Goal: Task Accomplishment & Management: Complete application form

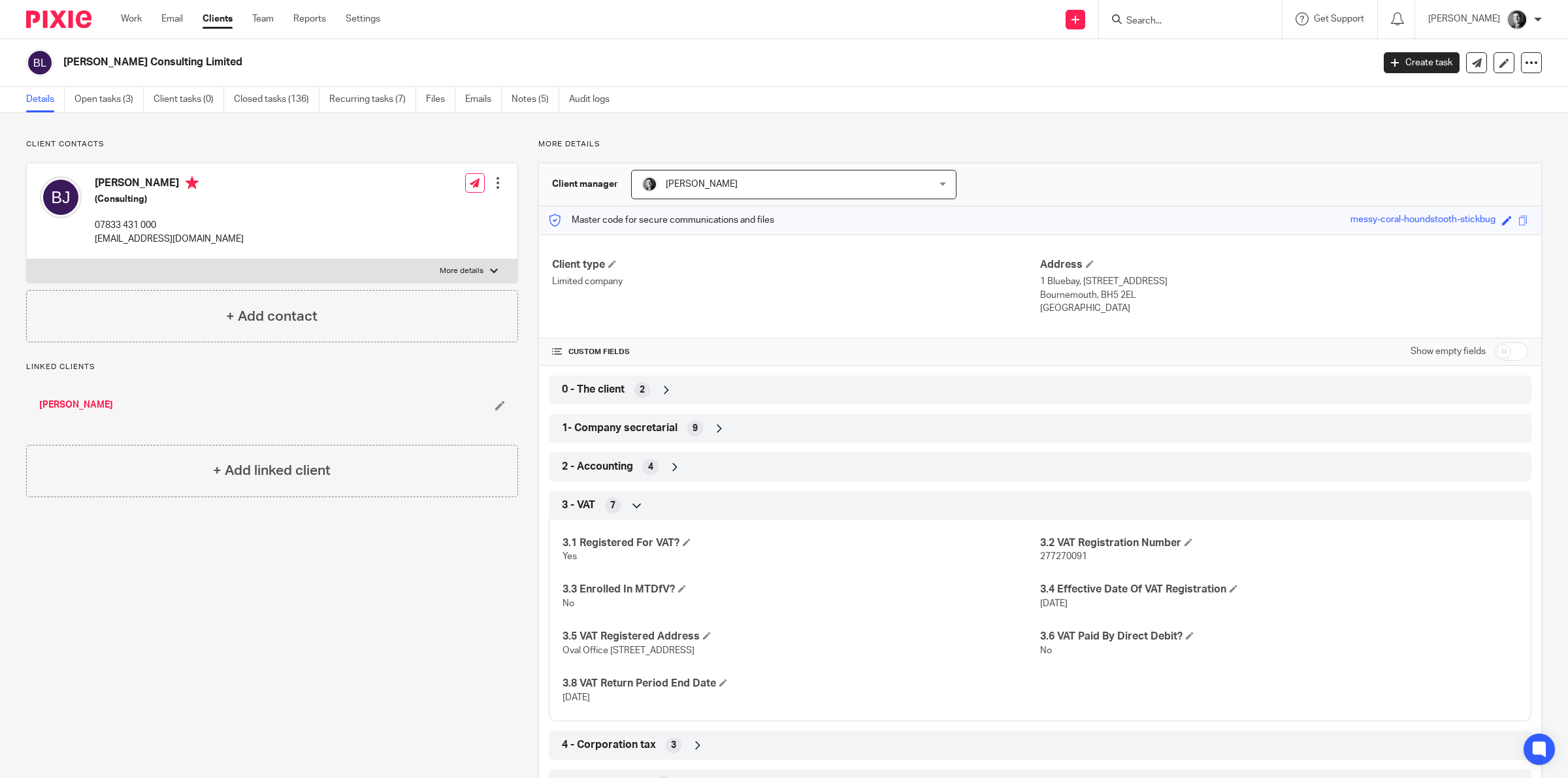
click at [1131, 23] on div at bounding box center [1188, 19] width 152 height 17
click at [1138, 20] on input "Search" at bounding box center [1184, 22] width 118 height 11
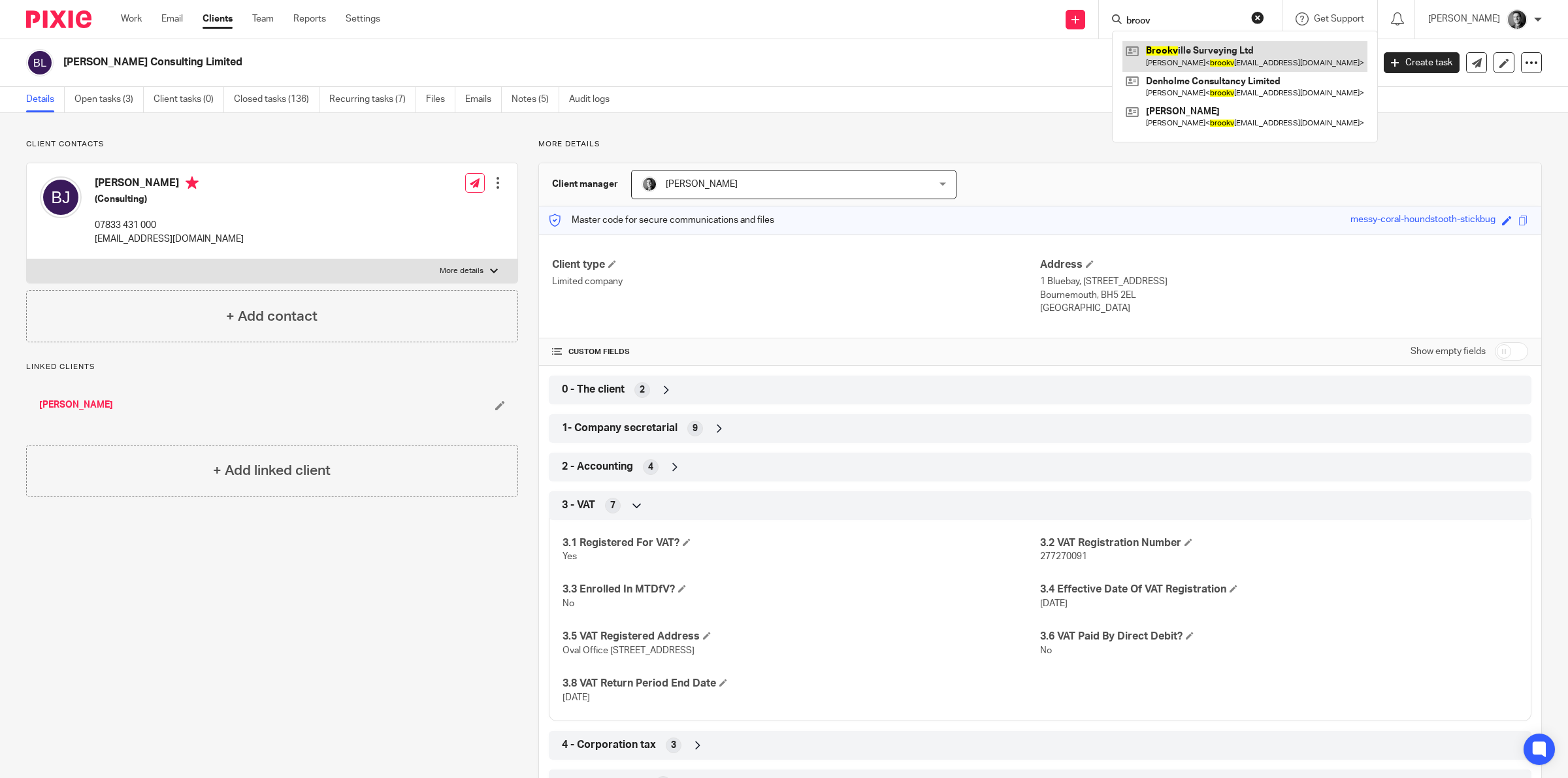
type input "broov"
click at [1190, 46] on link at bounding box center [1245, 56] width 245 height 30
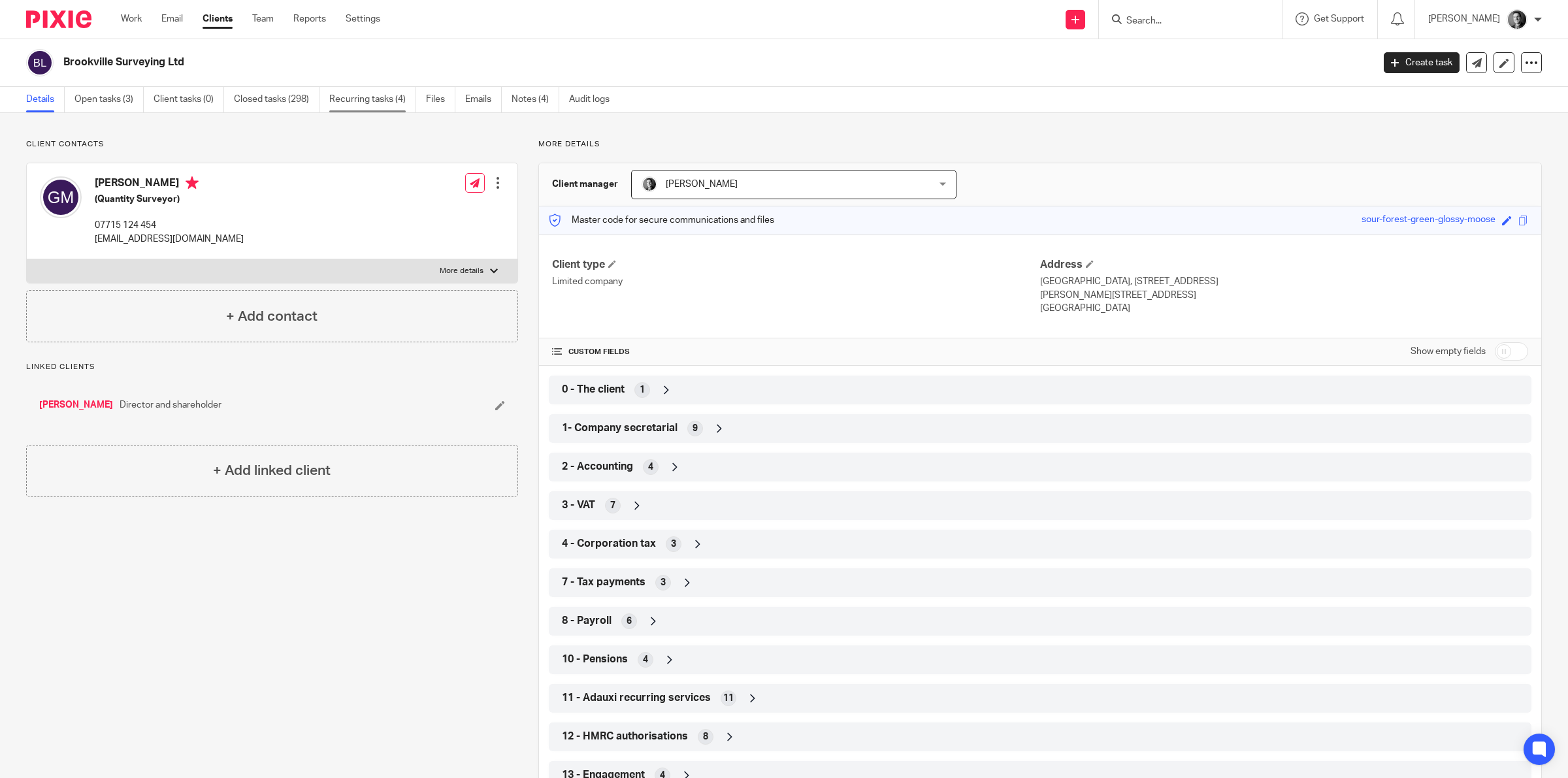
click at [387, 99] on link "Recurring tasks (4)" at bounding box center [372, 99] width 87 height 25
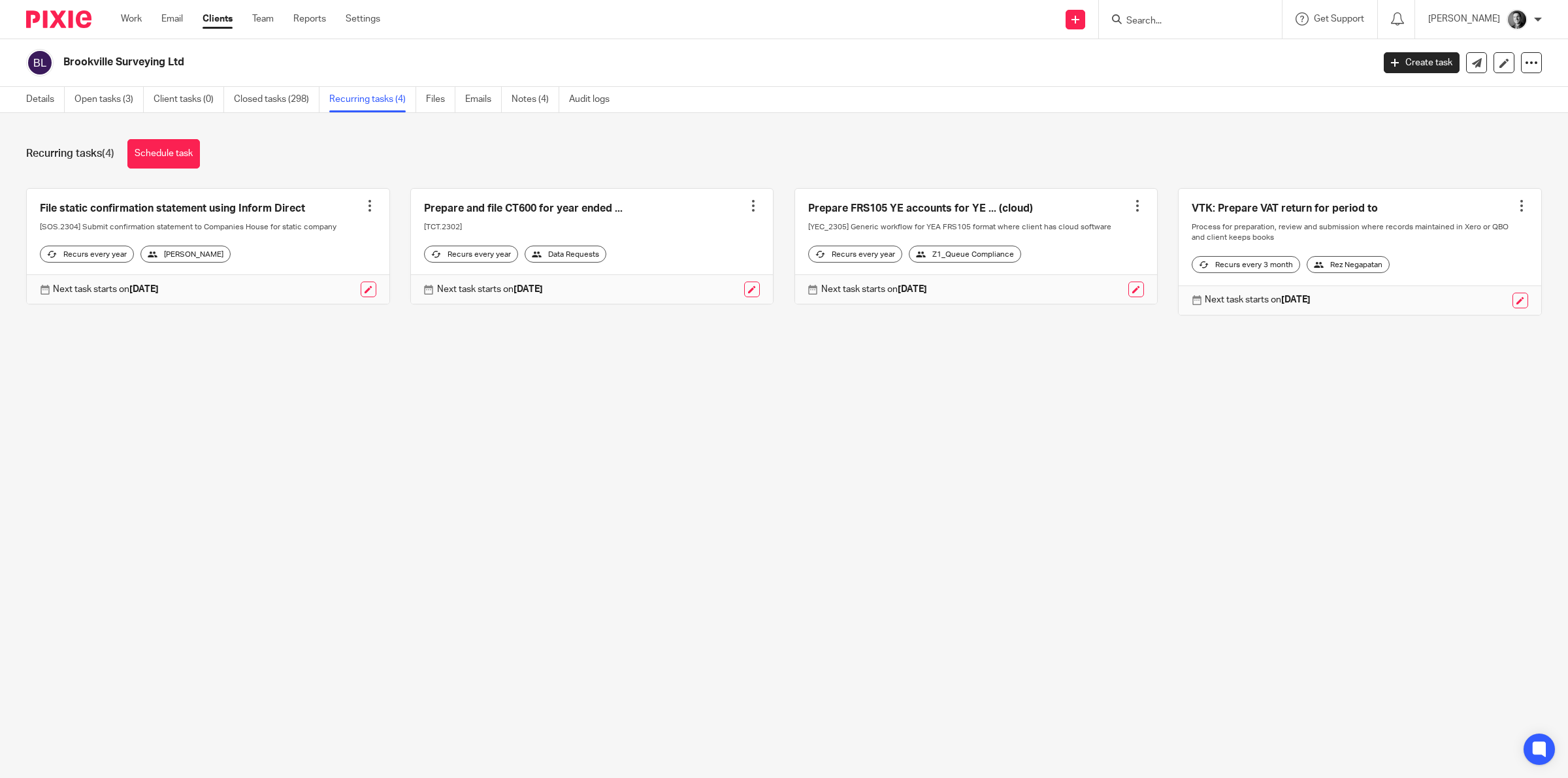
click at [1504, 203] on link at bounding box center [1360, 251] width 363 height 126
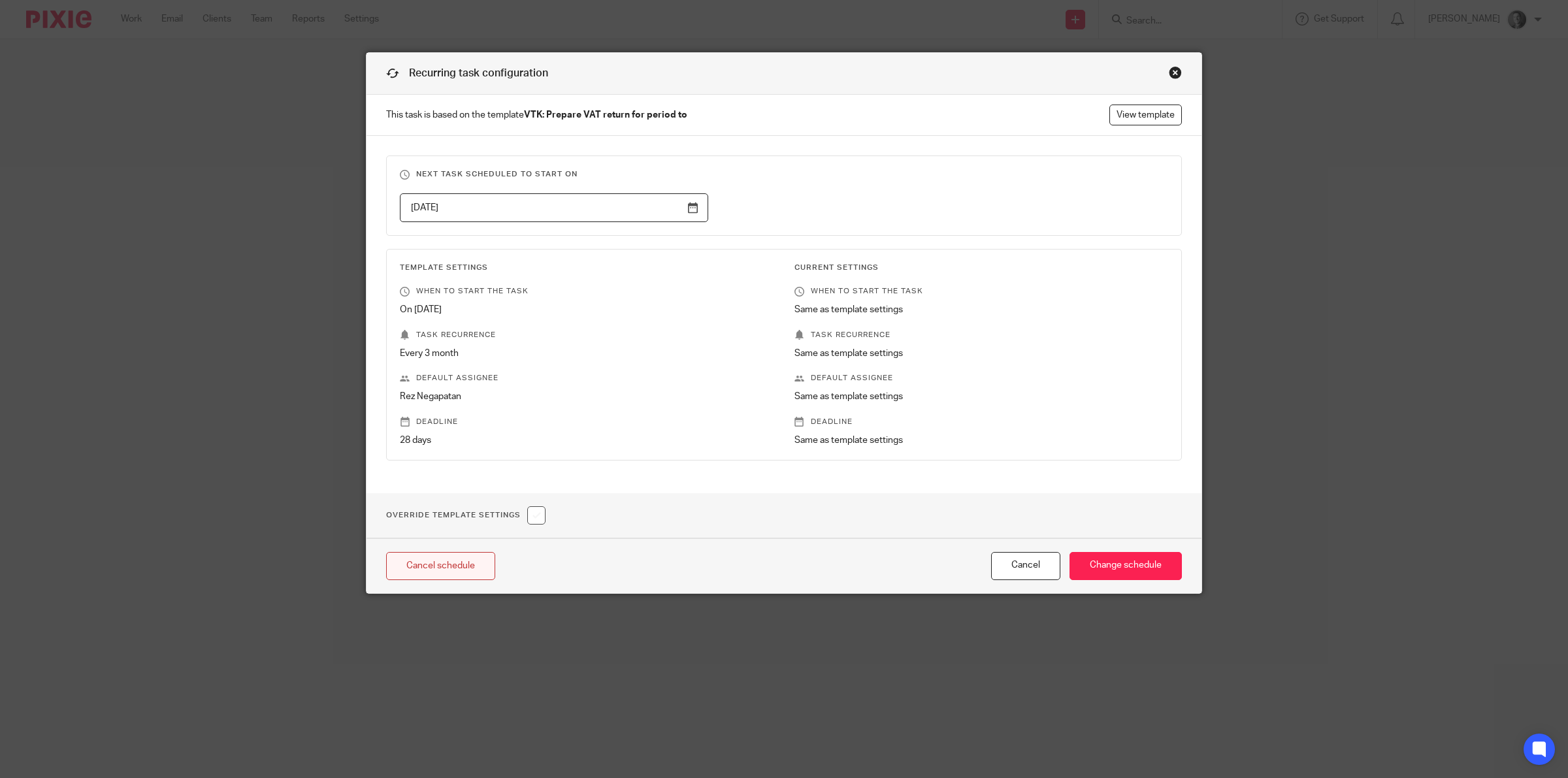
click at [431, 575] on link "Cancel schedule" at bounding box center [441, 565] width 109 height 28
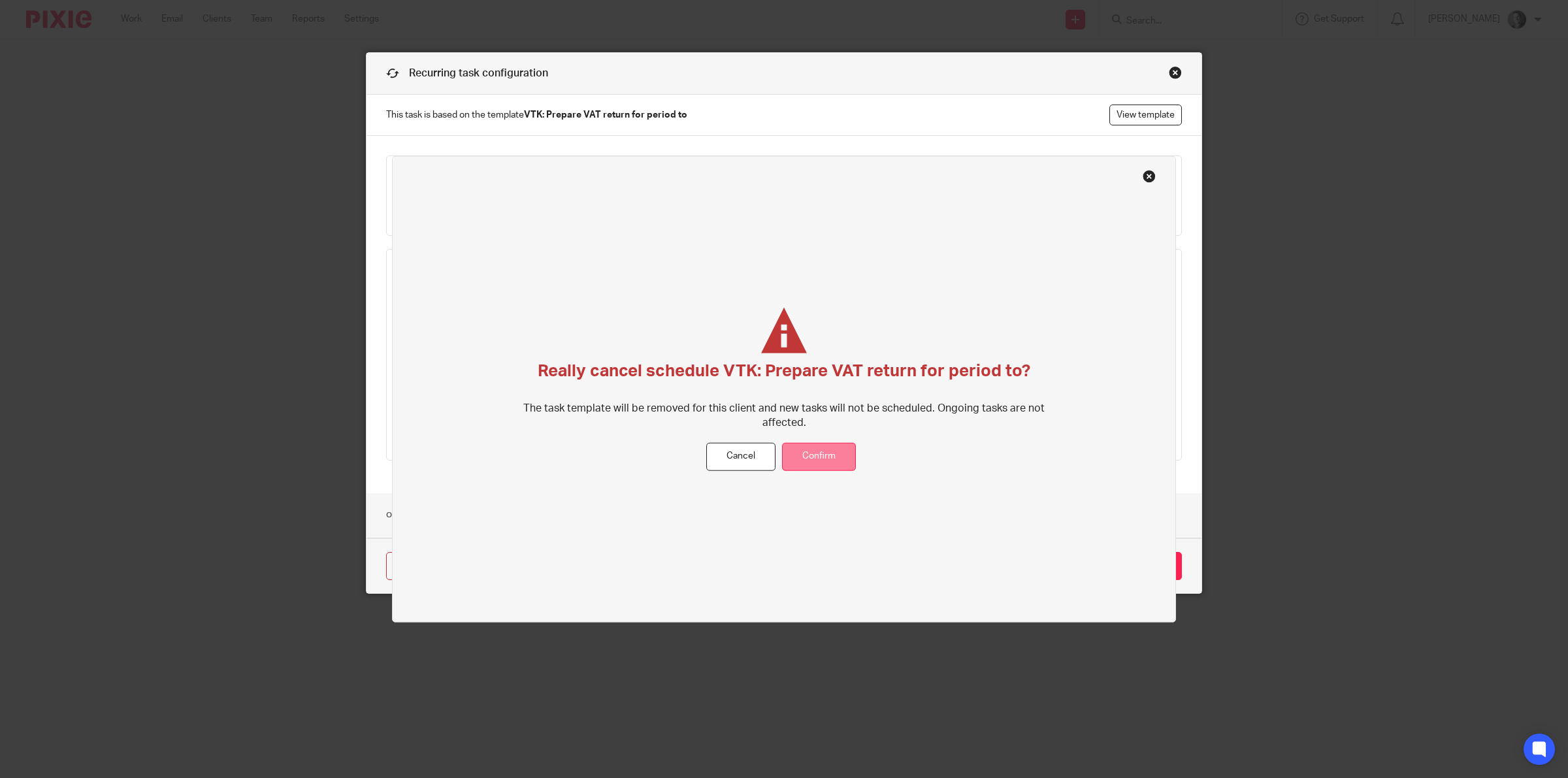
click at [827, 459] on button "Confirm" at bounding box center [818, 456] width 74 height 28
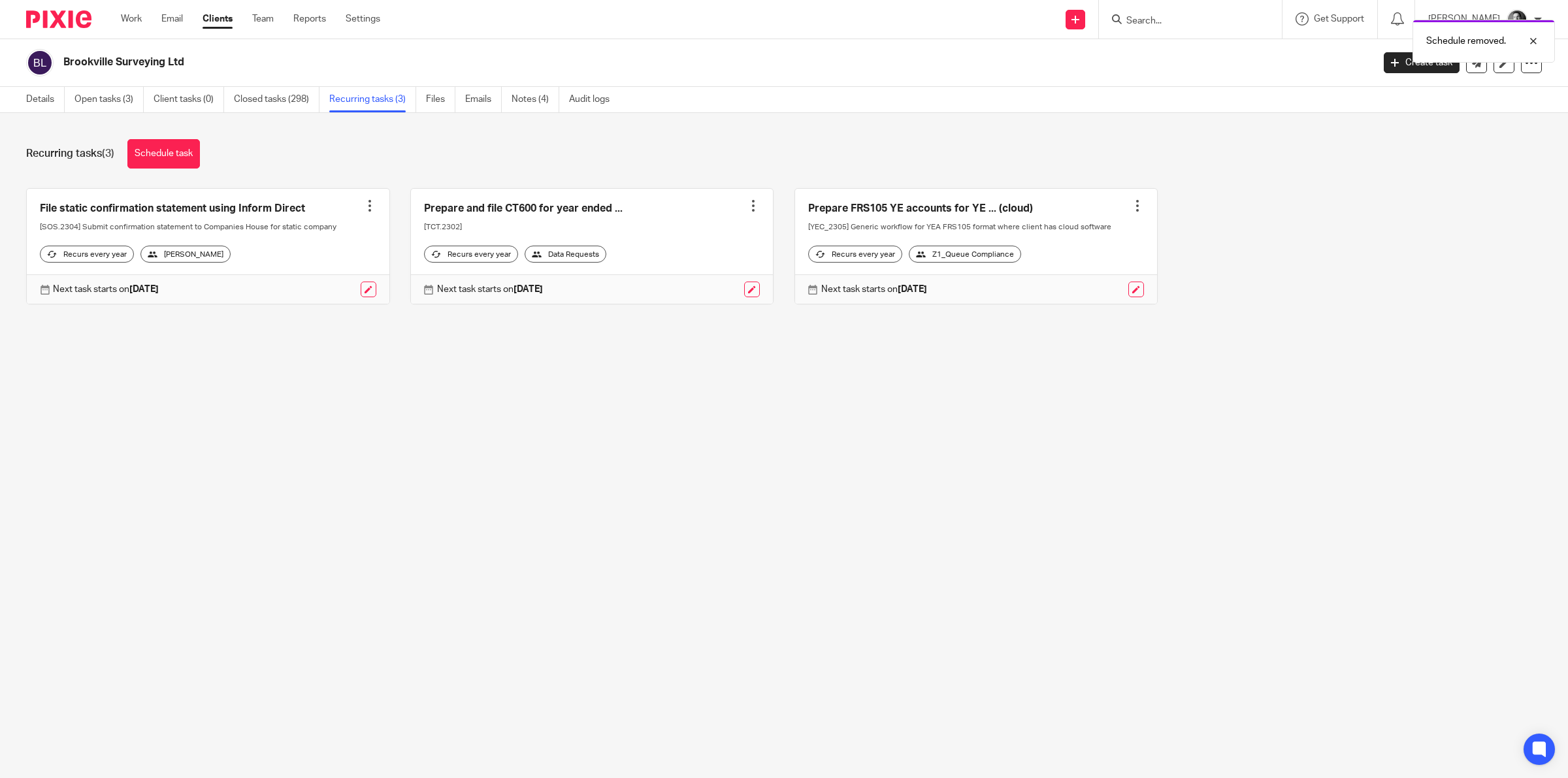
click at [1379, 61] on div "Schedule removed." at bounding box center [1169, 37] width 771 height 50
click at [1402, 67] on link "Create task" at bounding box center [1421, 62] width 75 height 21
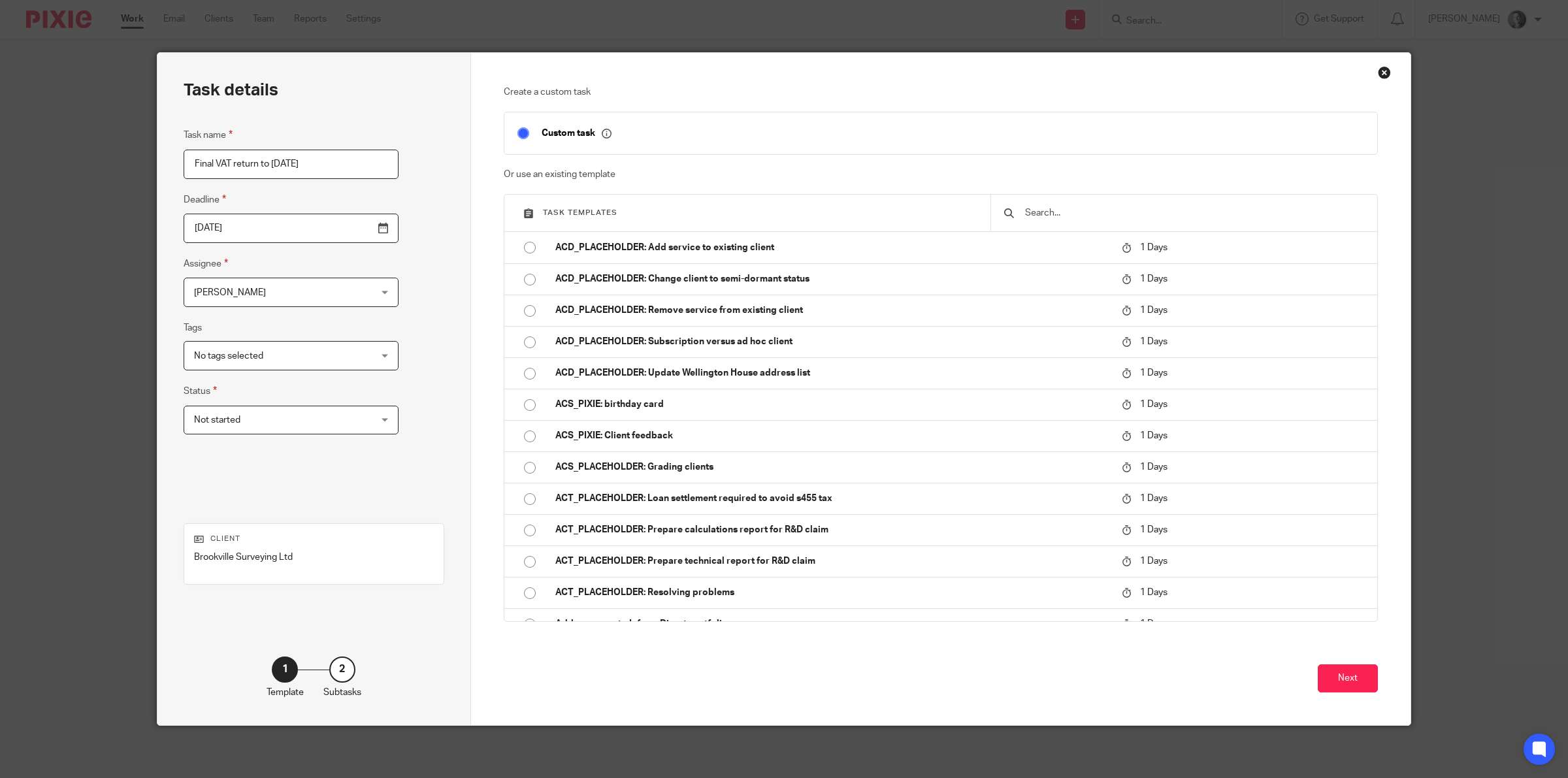
type input "Final VAT return to [DATE]"
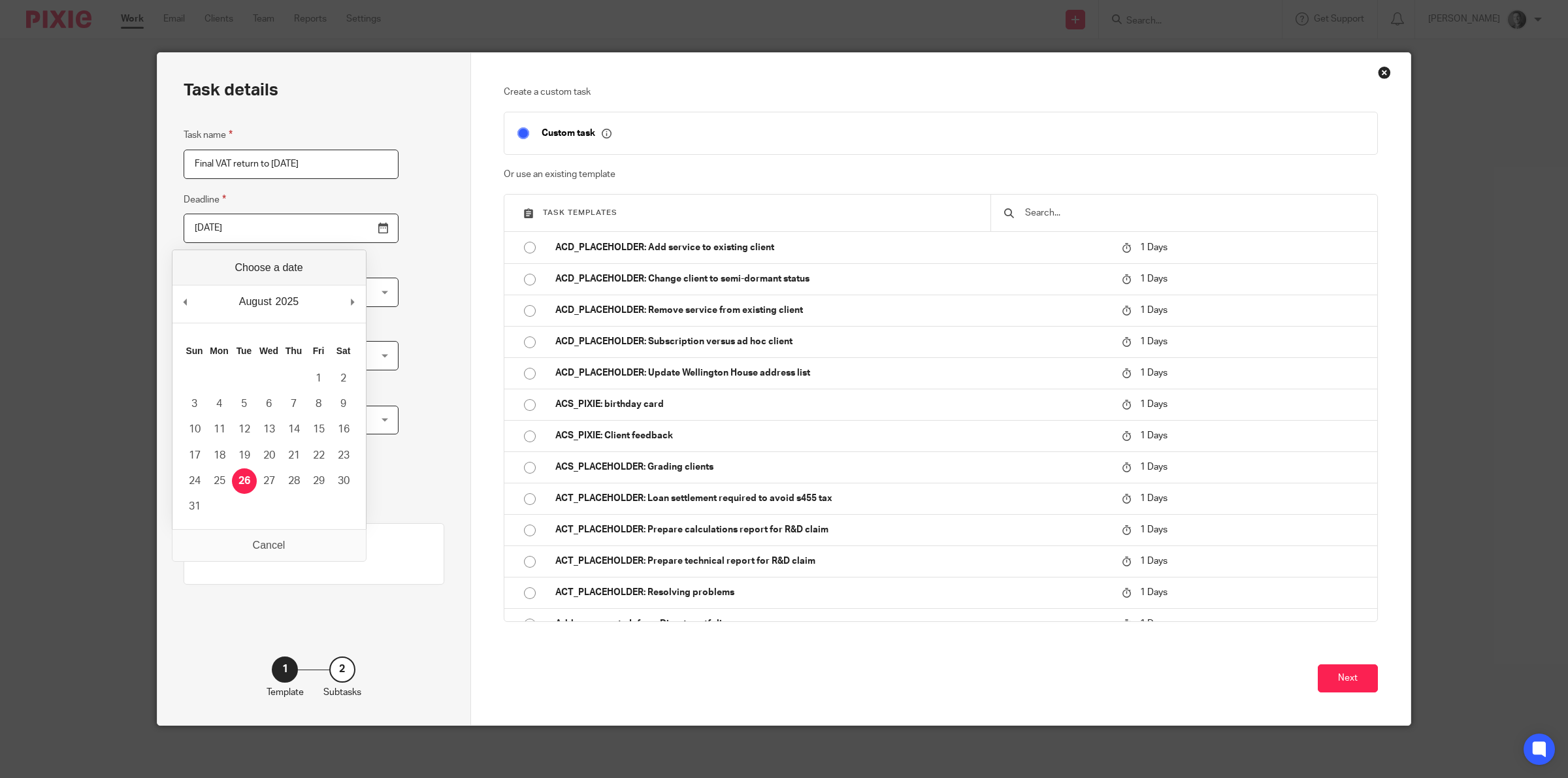
click at [355, 227] on input "2025-08-26" at bounding box center [290, 228] width 215 height 29
type input "2025-09-26"
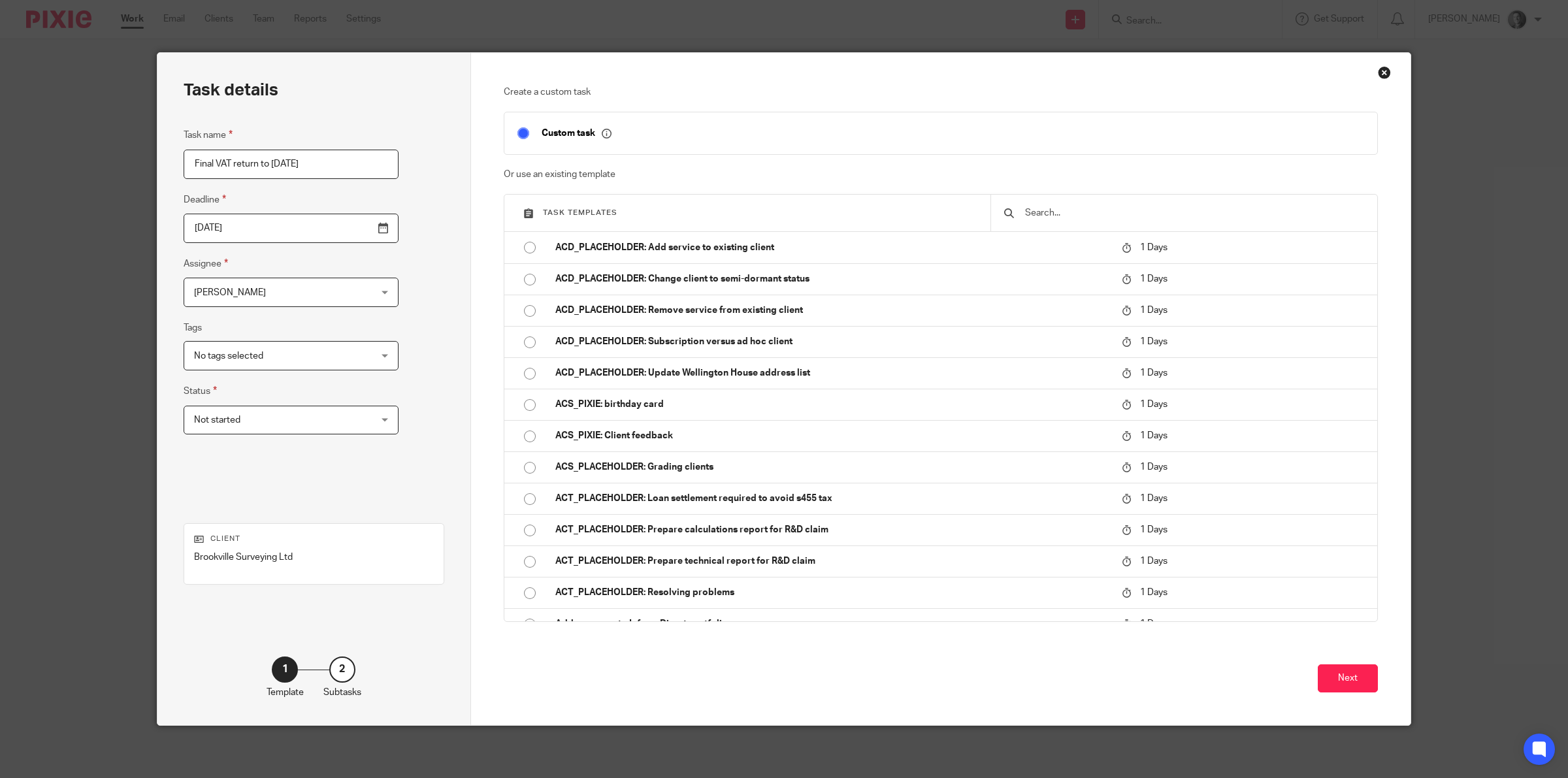
click at [334, 296] on div "Neville Pearson Neville Pearson" at bounding box center [290, 292] width 215 height 29
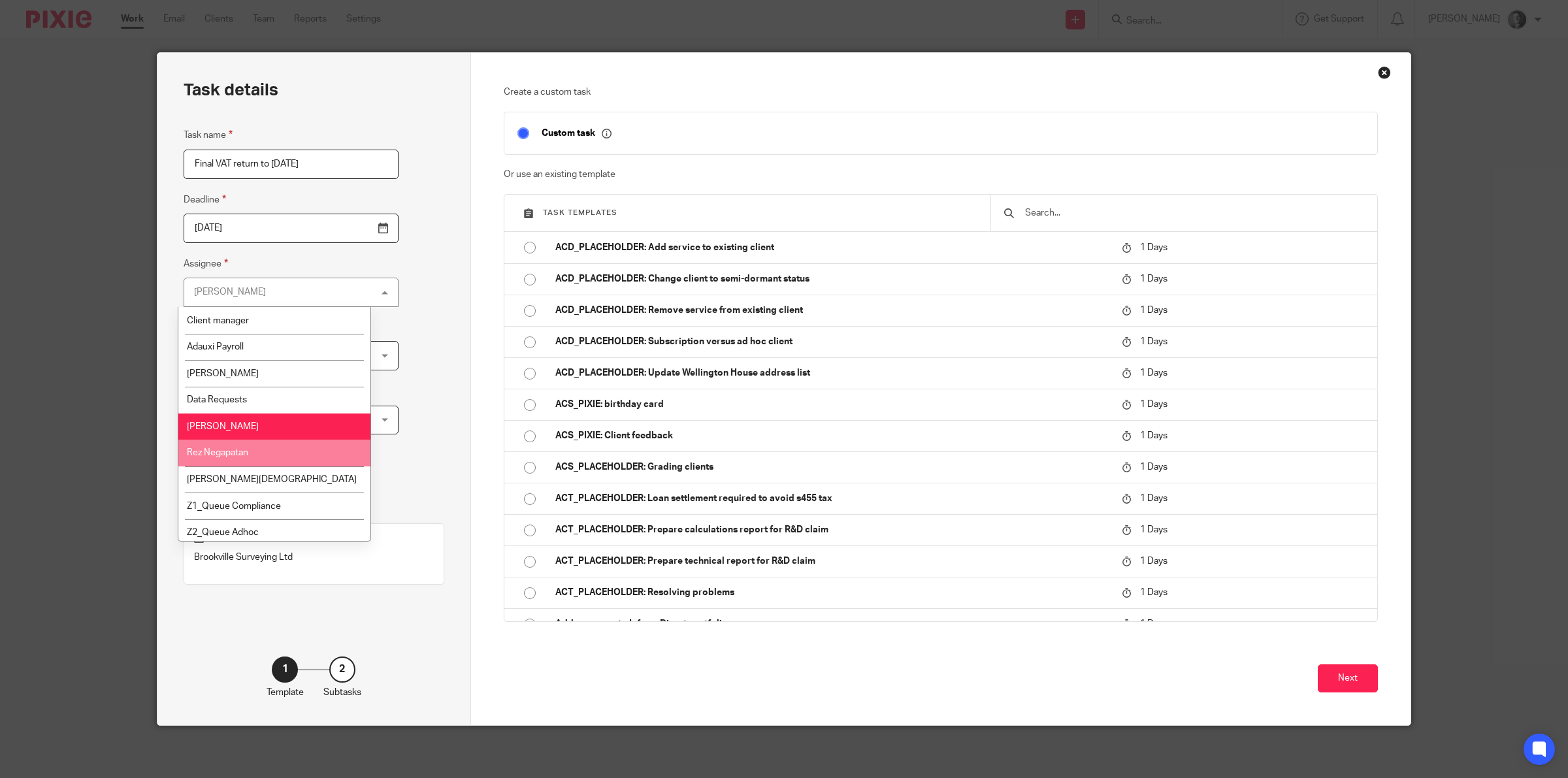
click at [269, 445] on li "Rez Negapatan" at bounding box center [274, 453] width 192 height 27
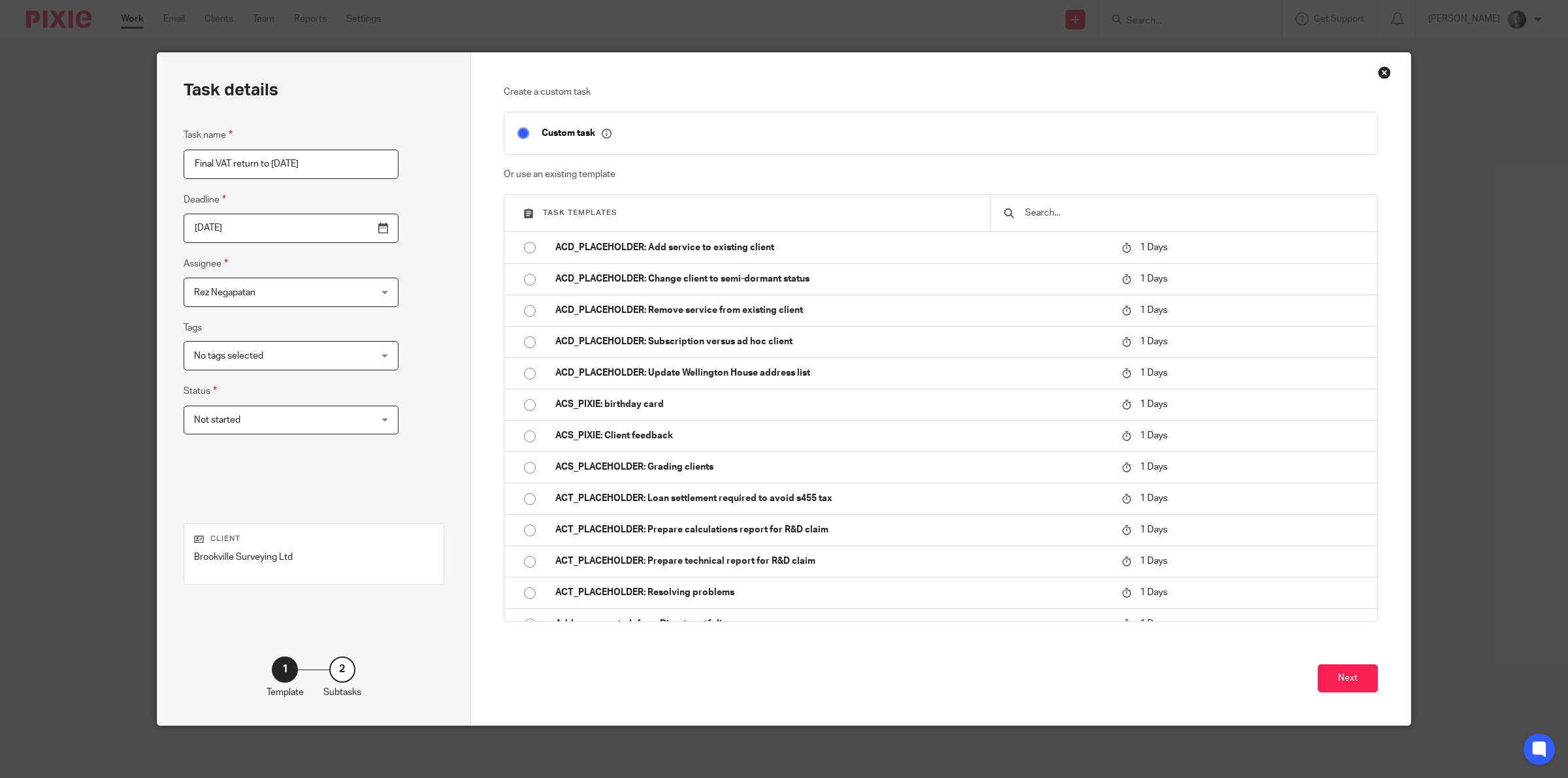
click at [305, 363] on span "No tags selected" at bounding box center [275, 356] width 163 height 27
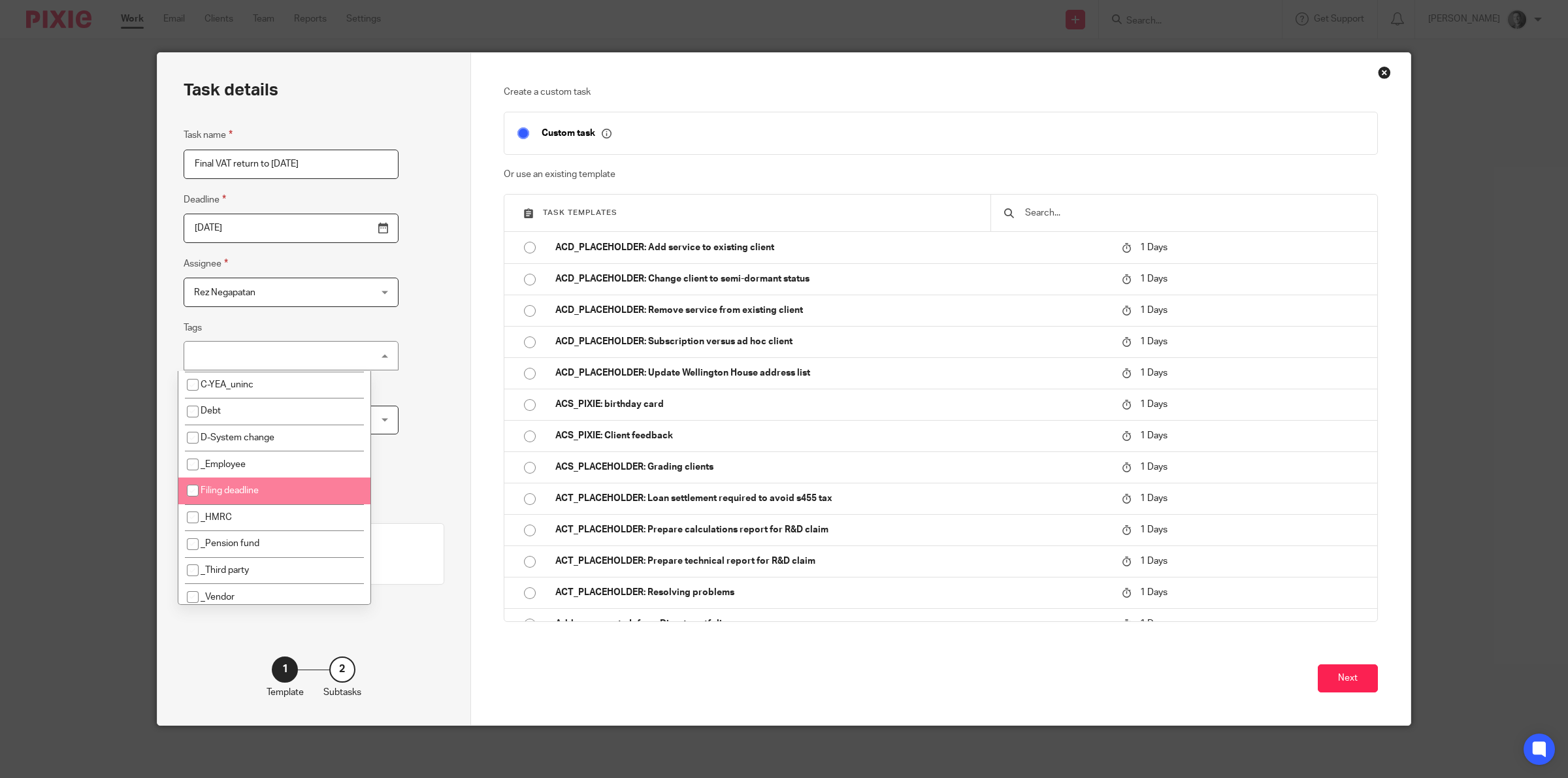
scroll to position [338, 0]
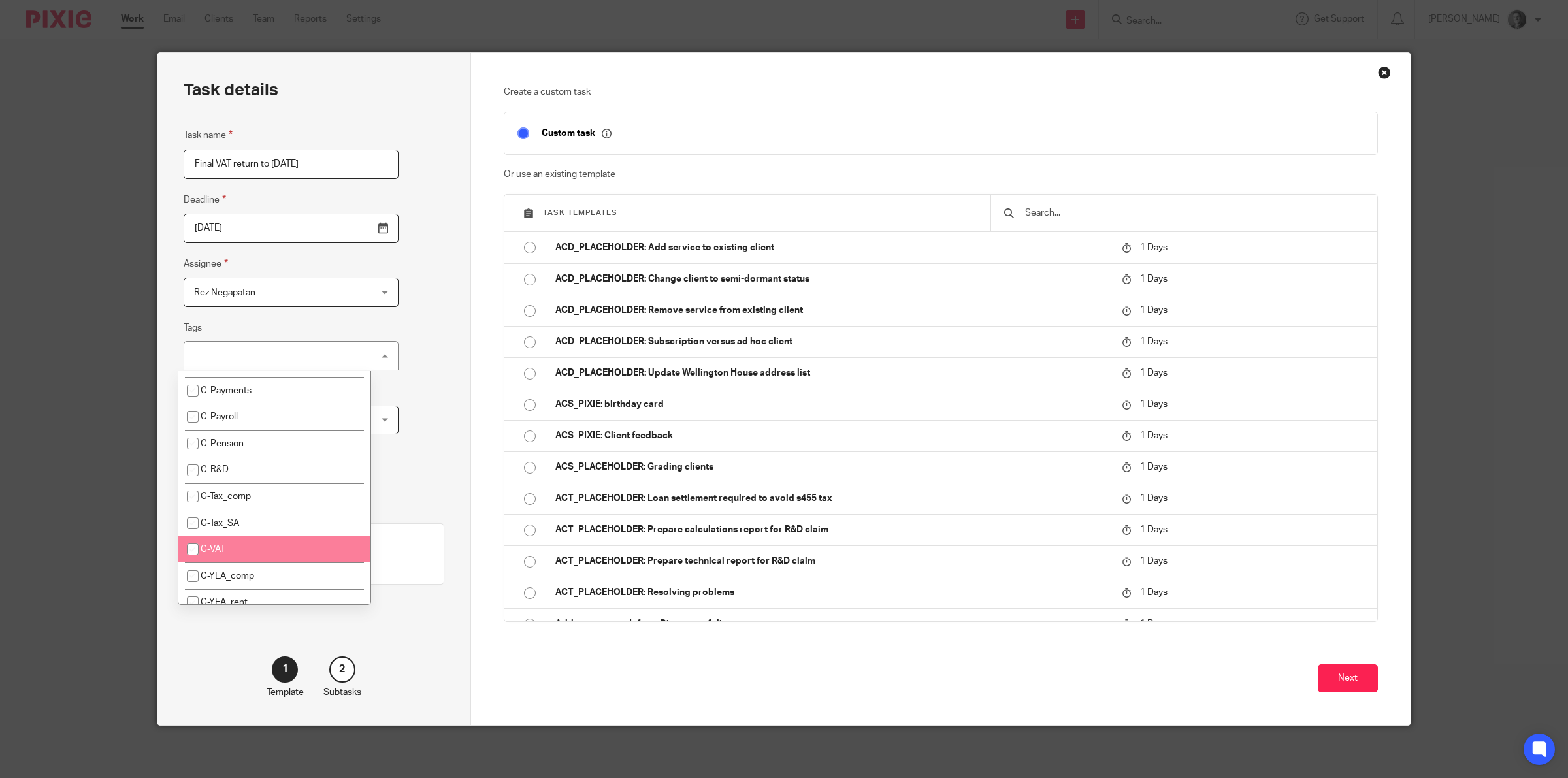
click at [246, 536] on li "C-VAT" at bounding box center [274, 549] width 192 height 27
checkbox input "true"
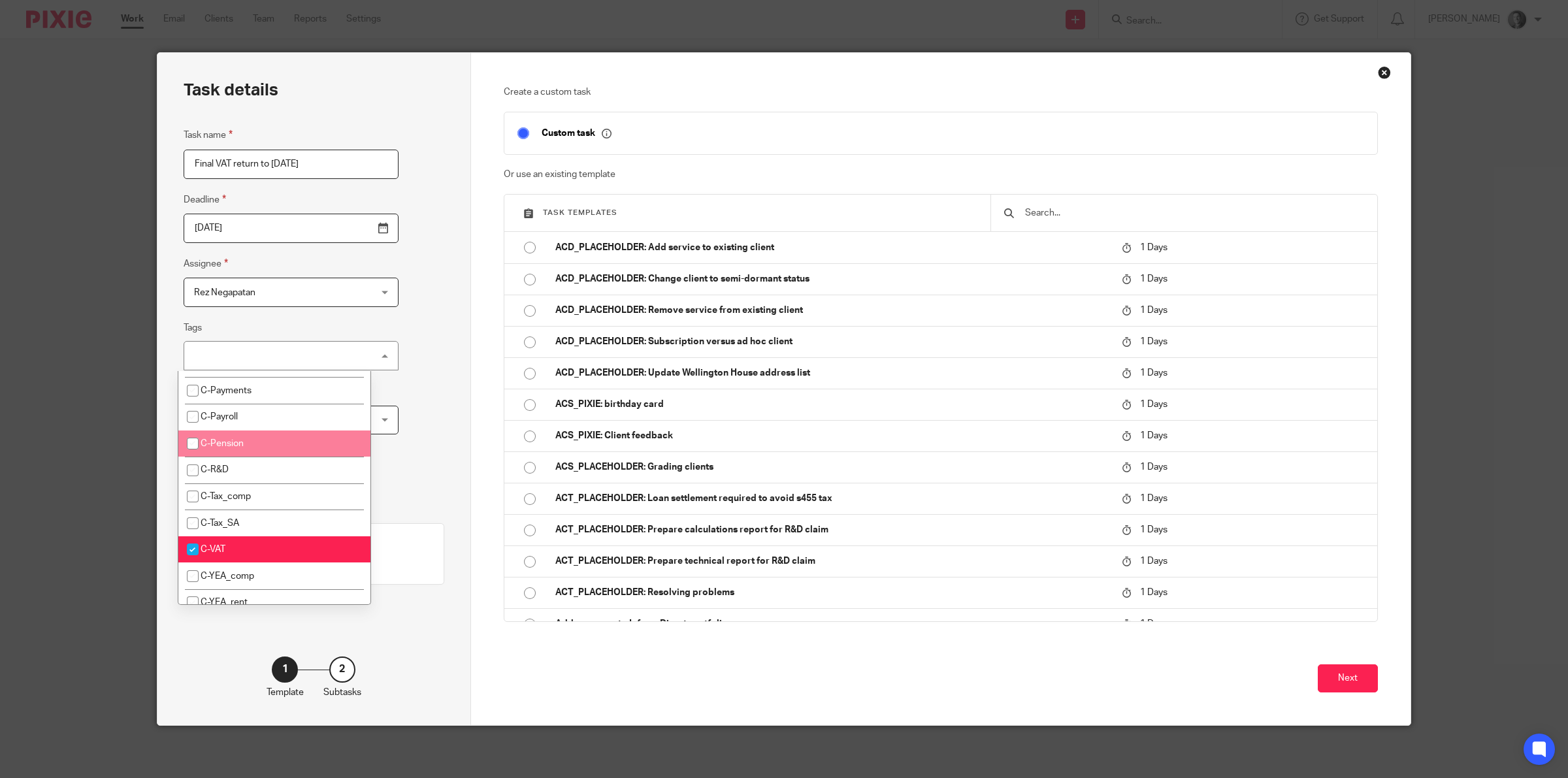
click at [428, 350] on div "Task details Task name Final VAT return to 26-Aug-25 Deadline 2025-09-26 Assign…" at bounding box center [314, 389] width 313 height 672
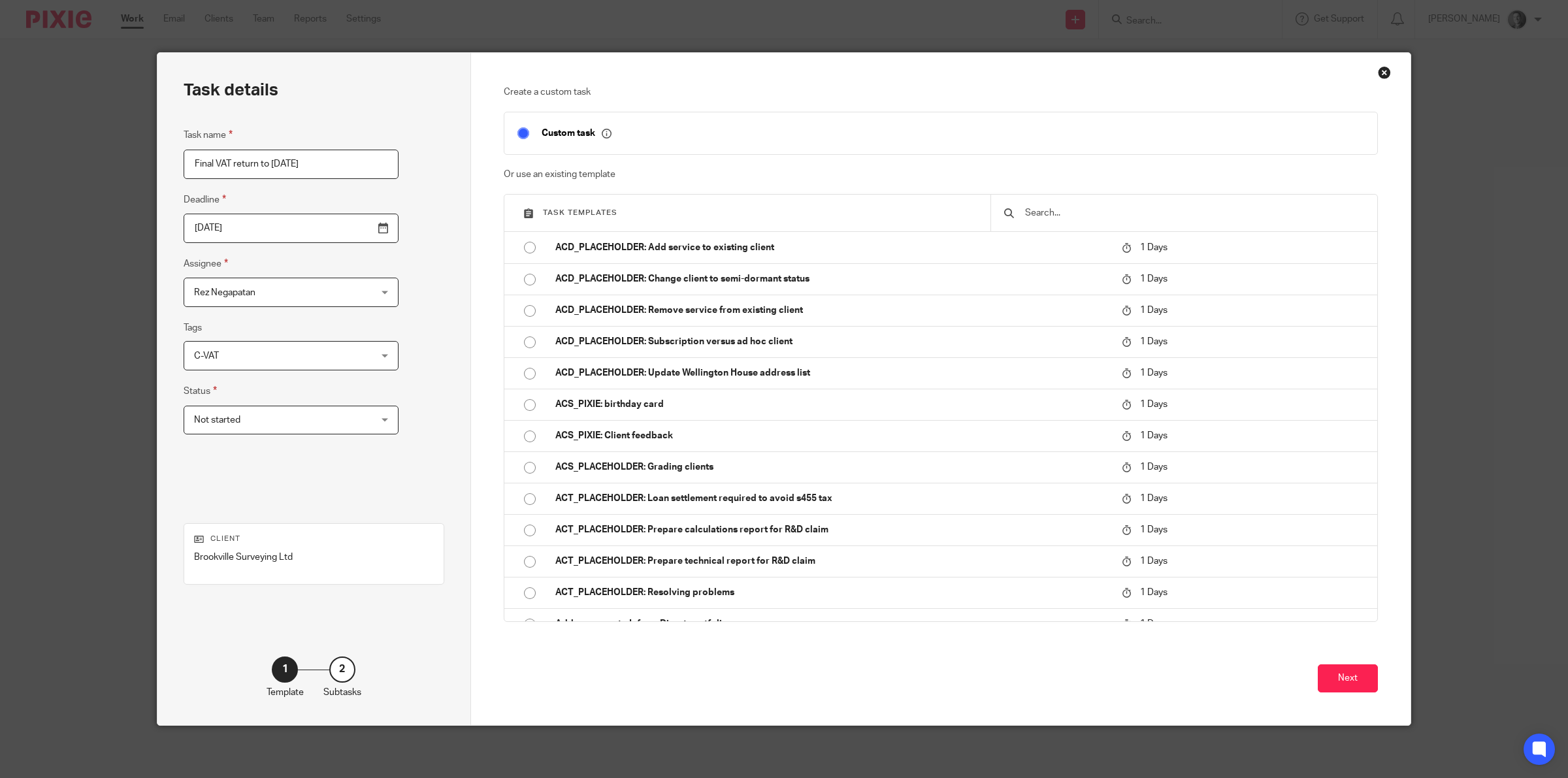
click at [348, 418] on div "Not started Not started" at bounding box center [290, 420] width 215 height 29
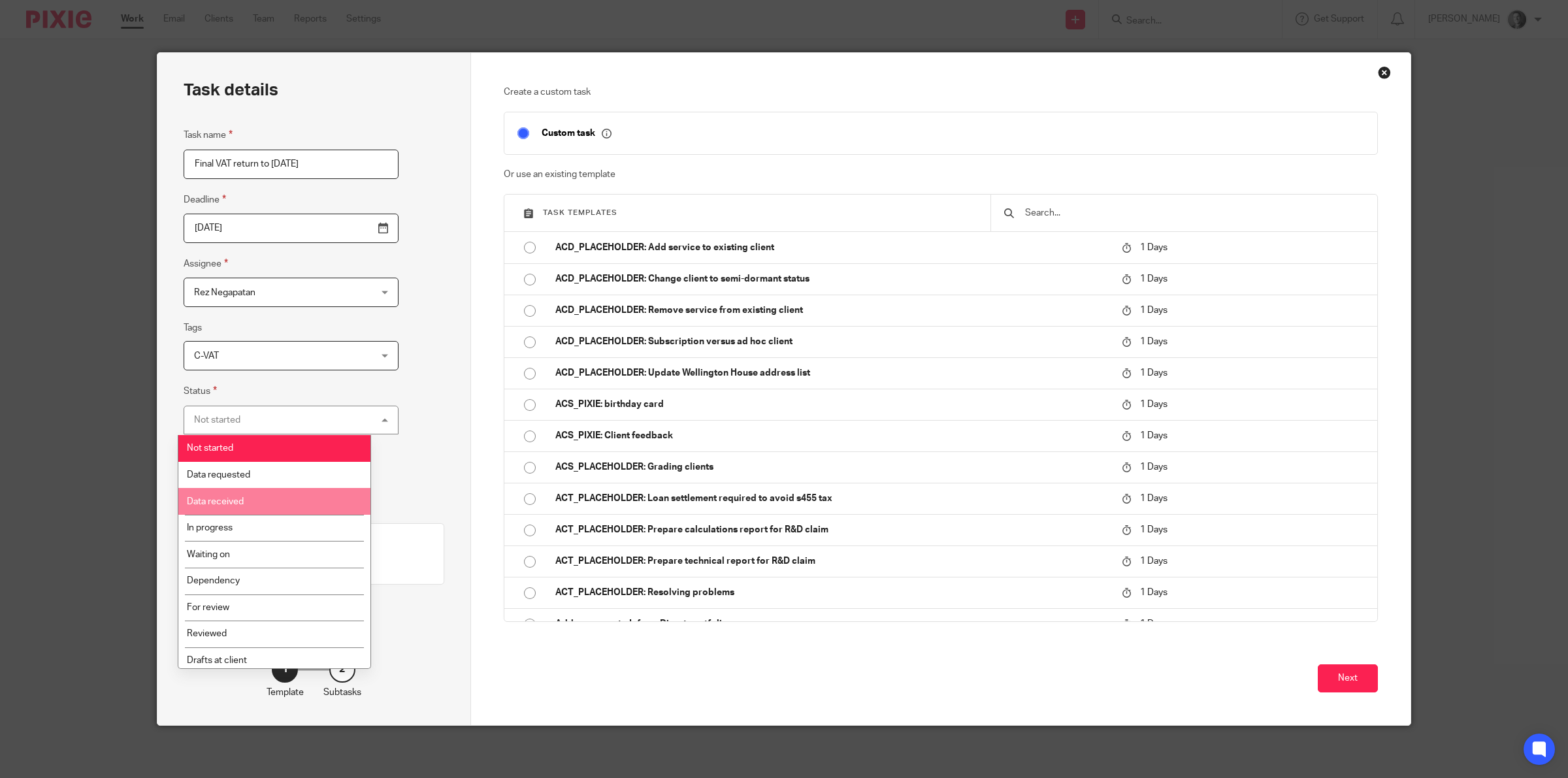
click at [306, 491] on li "Data received" at bounding box center [274, 501] width 192 height 27
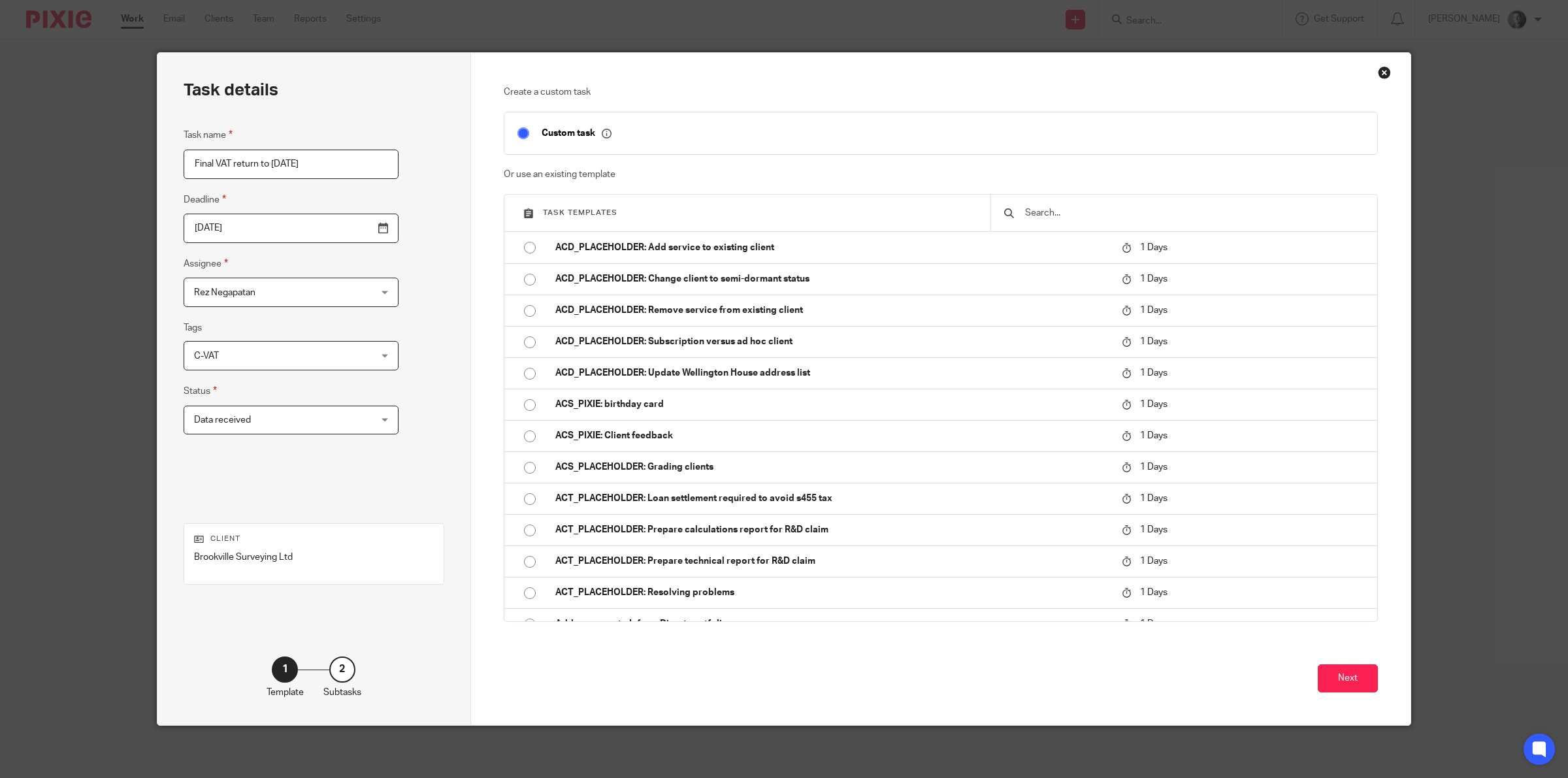
click at [1049, 211] on input "text" at bounding box center [1194, 213] width 341 height 14
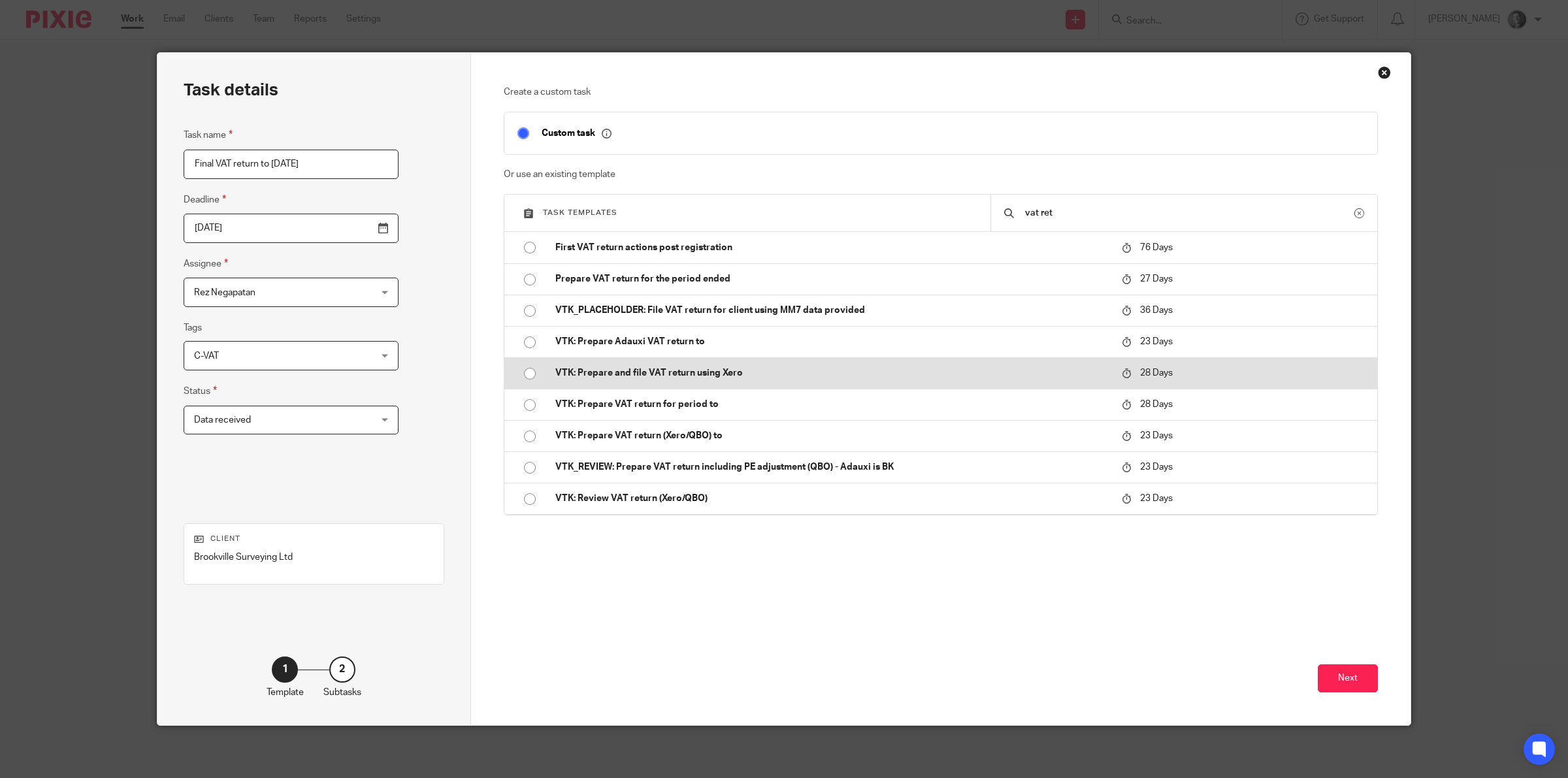
type input "vat ret"
click at [716, 367] on p "VTK: Prepare and file VAT return using Xero" at bounding box center [832, 373] width 554 height 13
type input "2025-09-23"
checkbox input "false"
radio input "true"
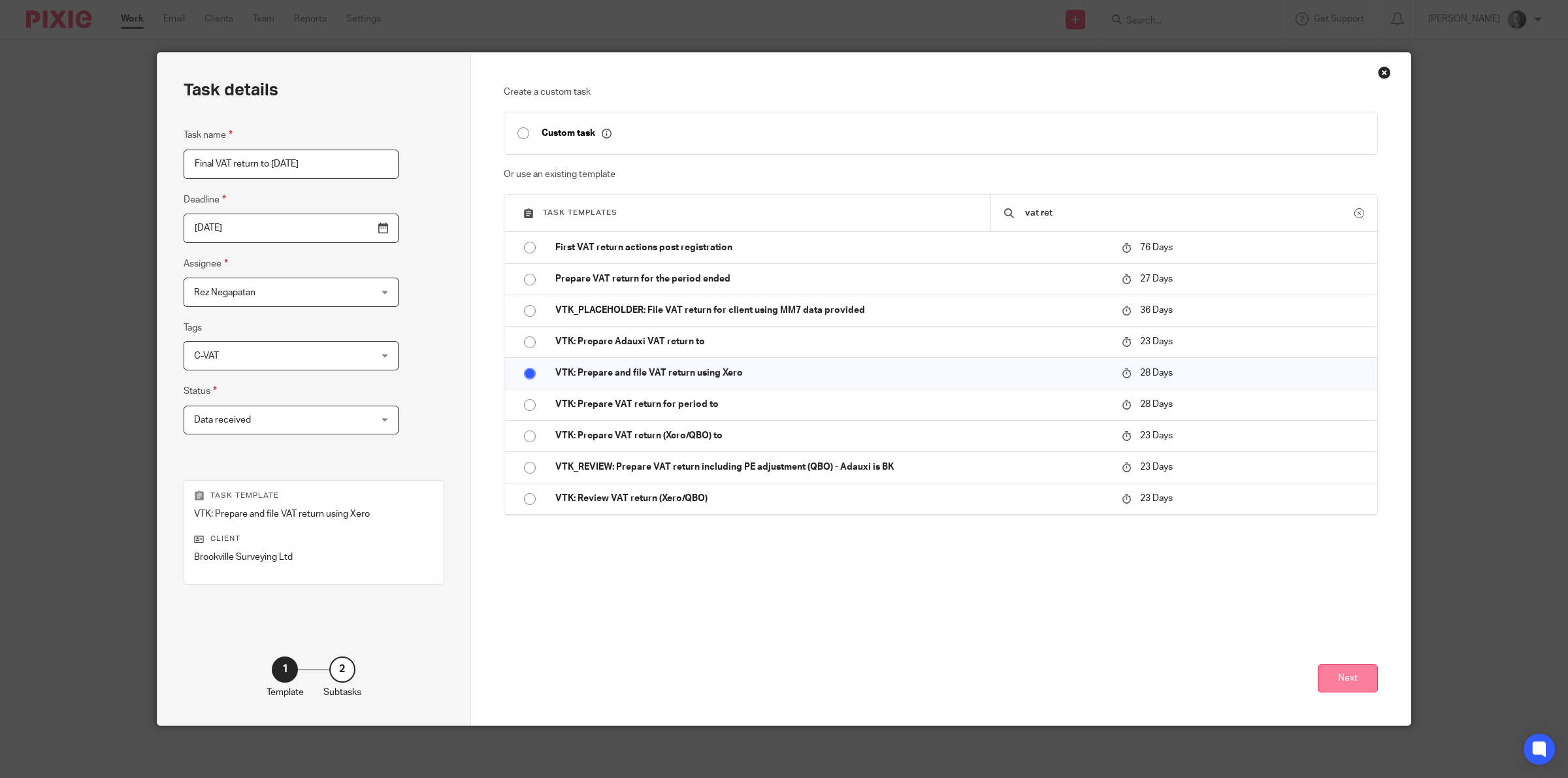
click at [1356, 672] on button "Next" at bounding box center [1348, 678] width 60 height 28
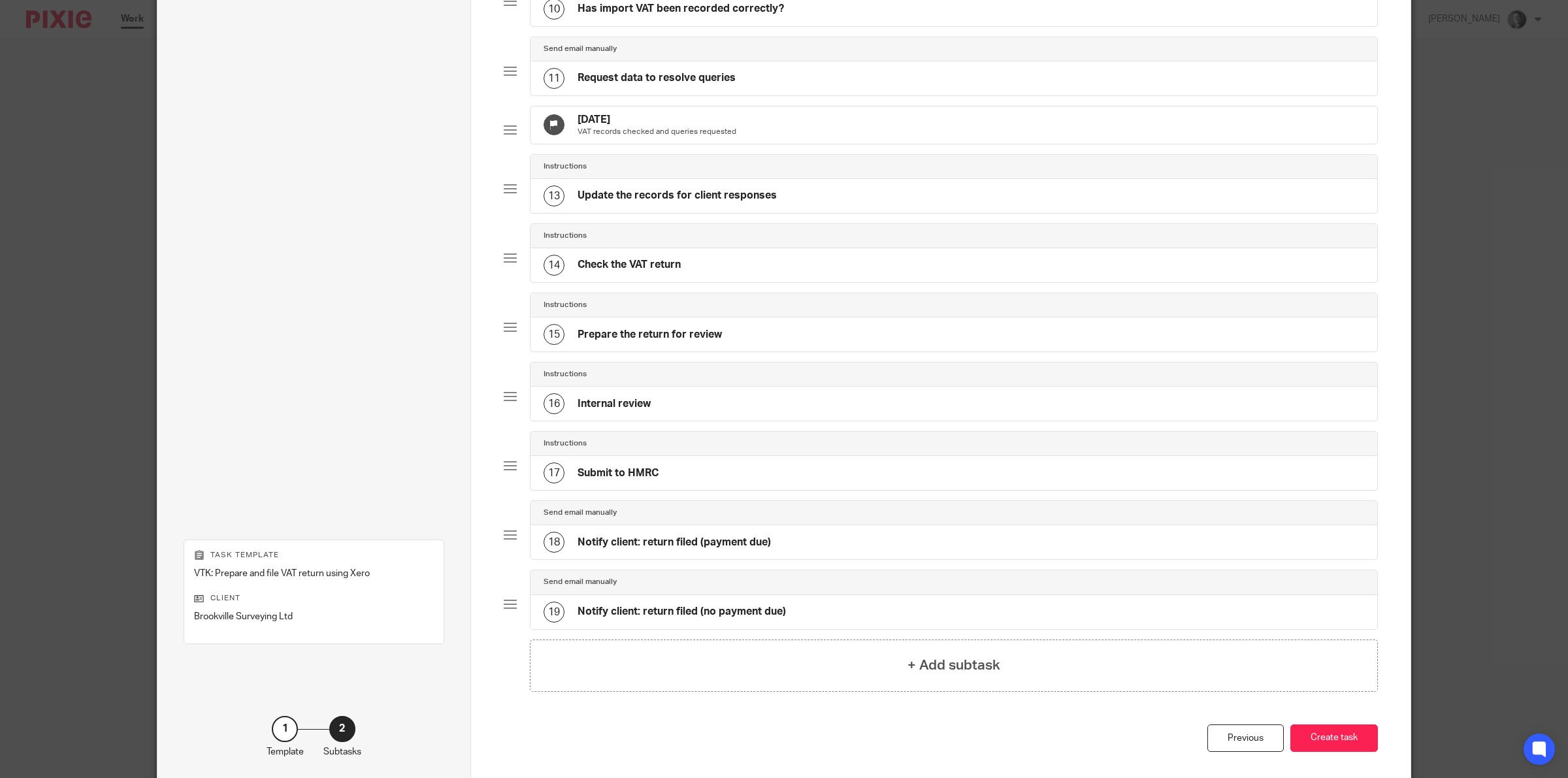
scroll to position [835, 0]
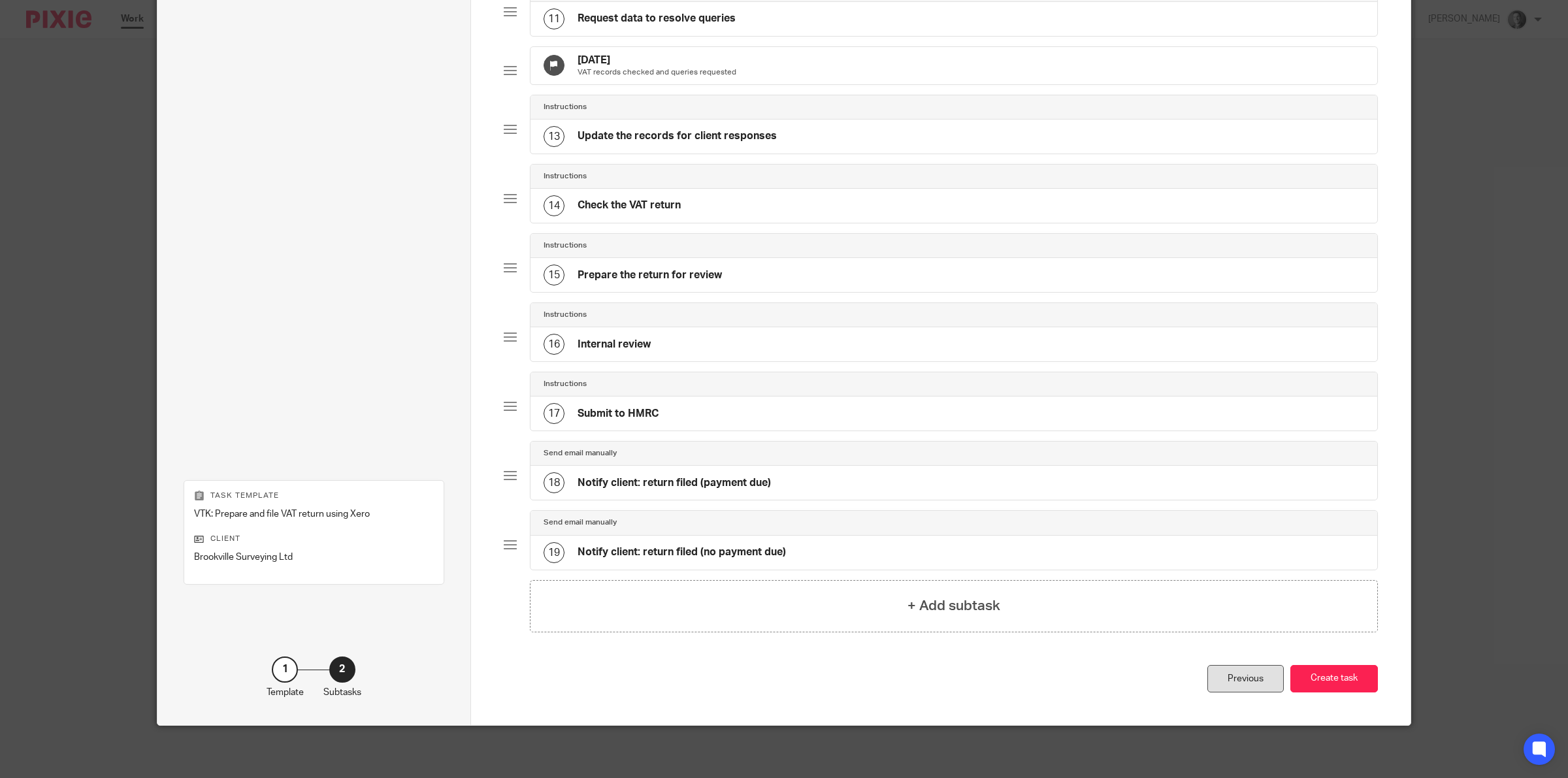
click at [1222, 672] on div "Previous" at bounding box center [1245, 679] width 76 height 28
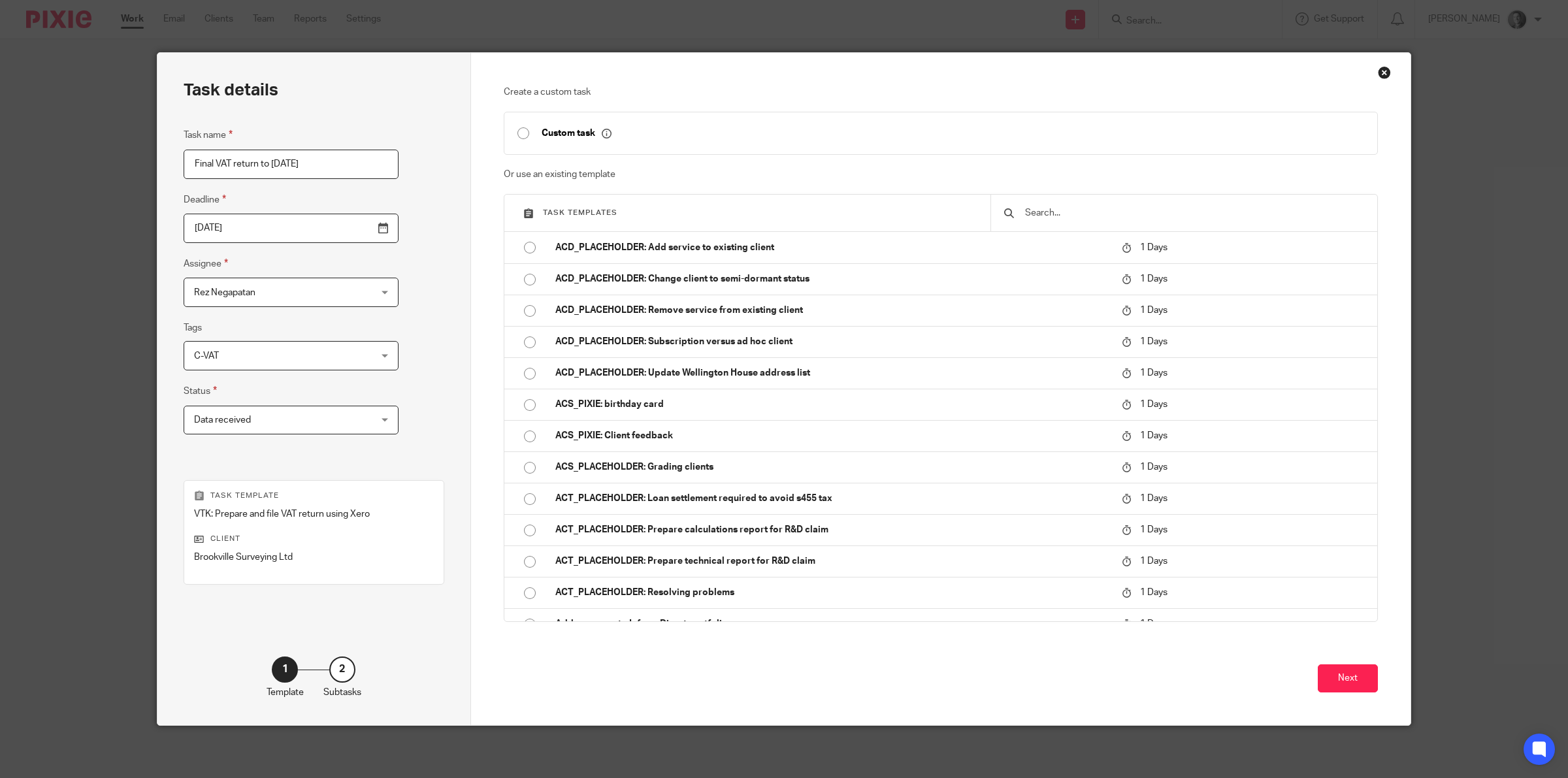
scroll to position [0, 0]
click at [1055, 216] on input "text" at bounding box center [1194, 213] width 341 height 14
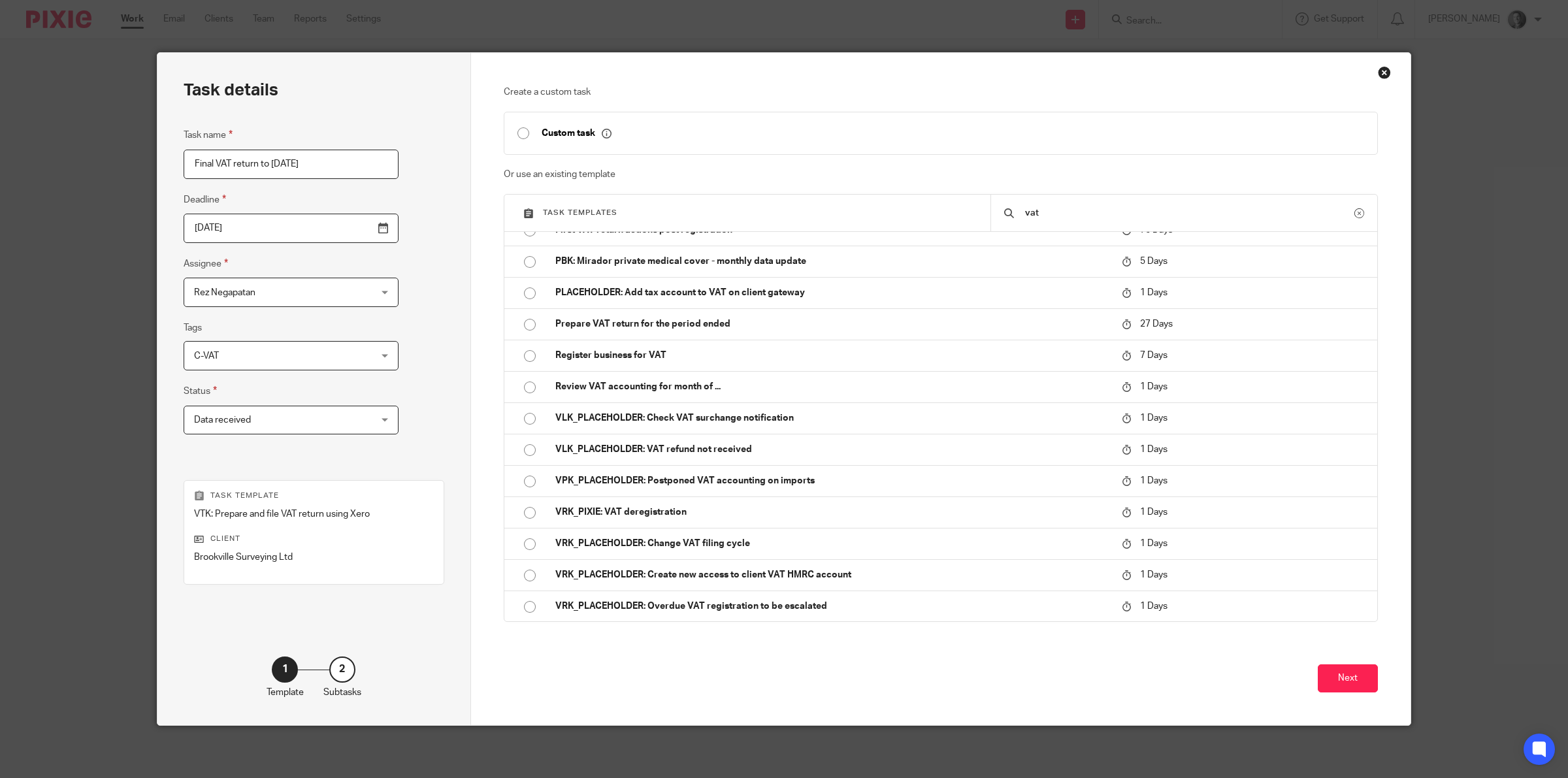
scroll to position [93, 0]
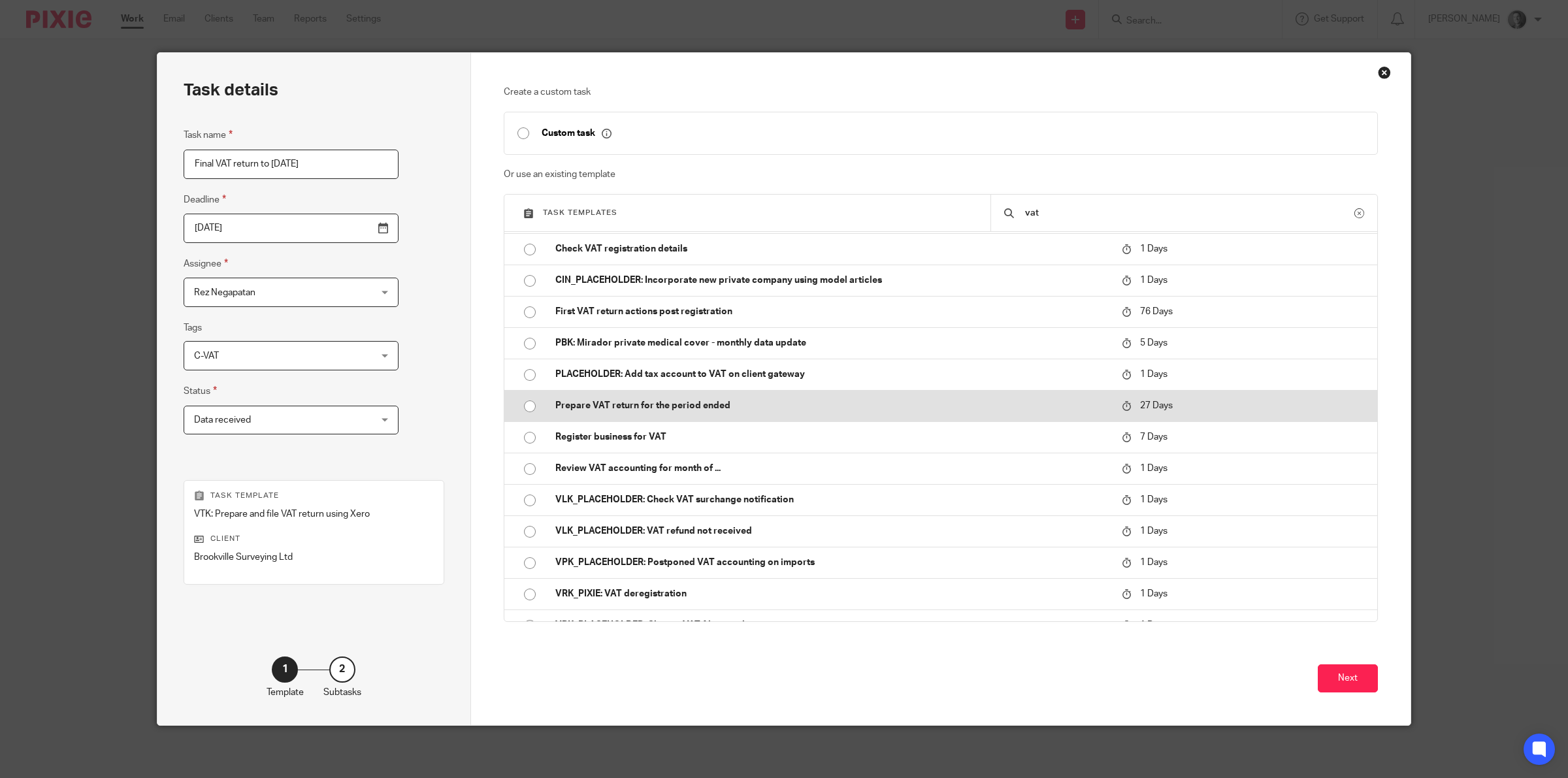
type input "vat"
click at [775, 405] on p "Prepare VAT return for the period ended" at bounding box center [832, 406] width 554 height 13
type input "2025-09-22"
radio input "true"
radio input "false"
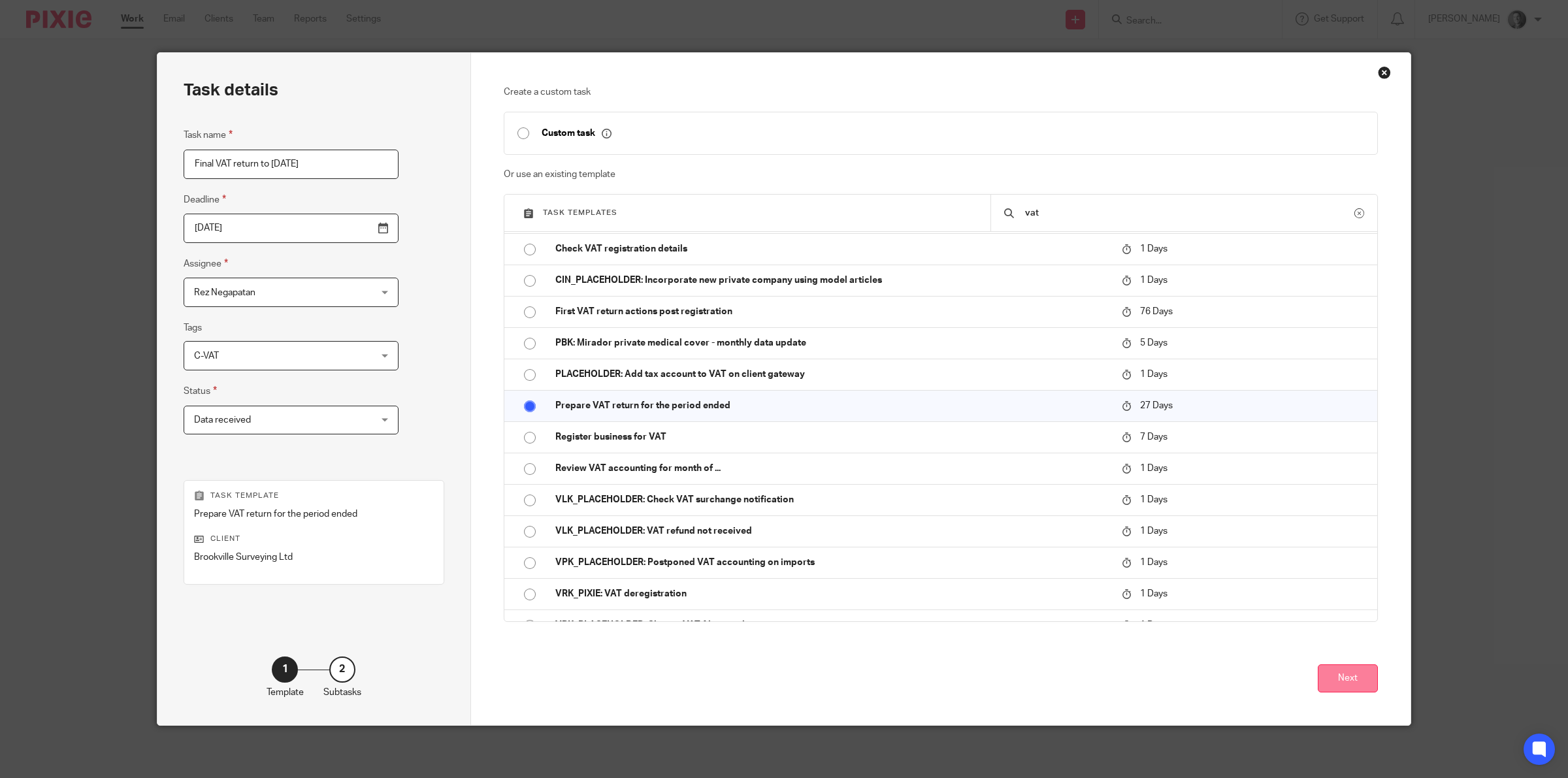
click at [1343, 672] on button "Next" at bounding box center [1348, 678] width 60 height 28
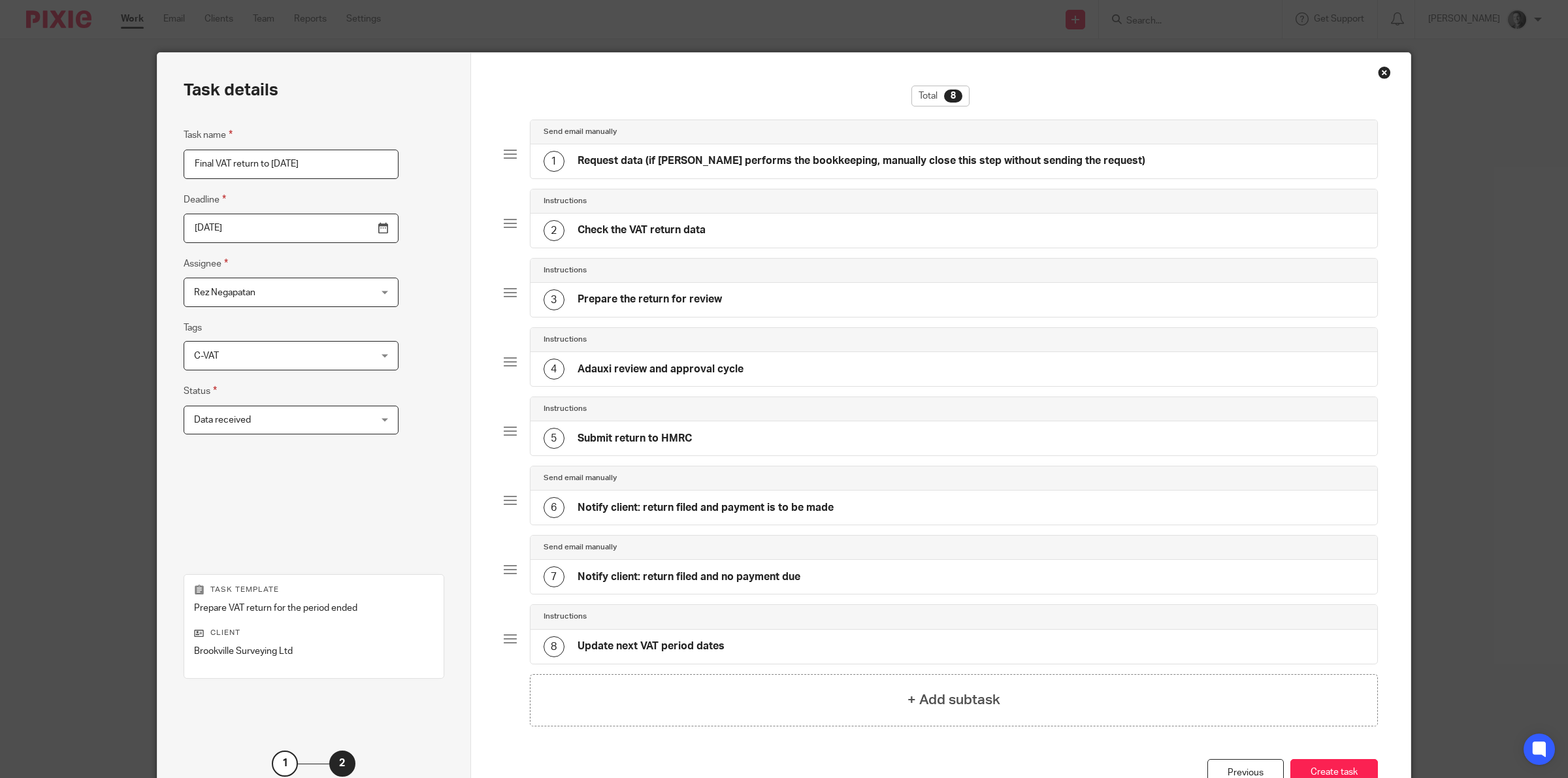
scroll to position [98, 0]
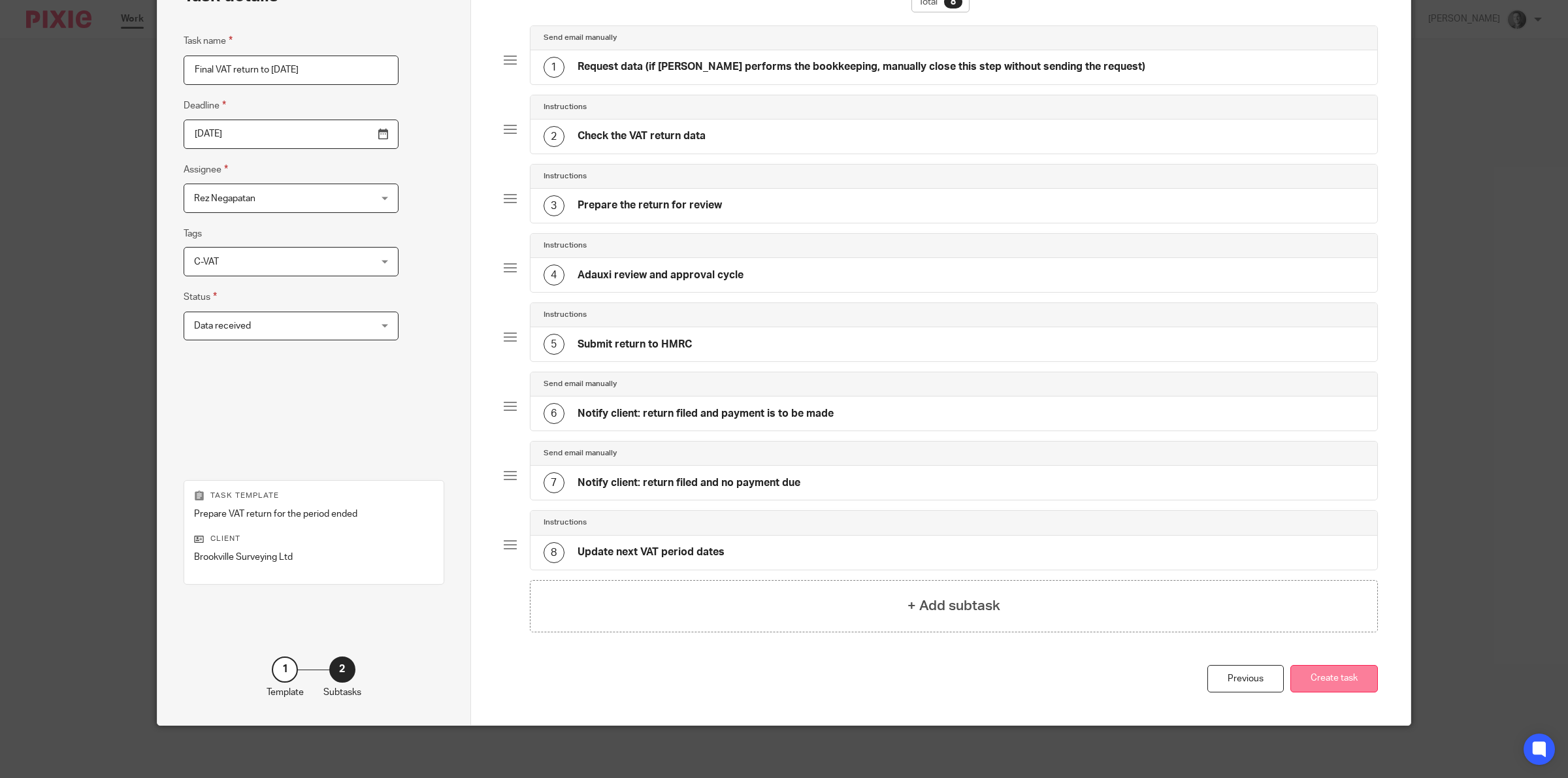
click at [1323, 670] on button "Create task" at bounding box center [1334, 679] width 88 height 28
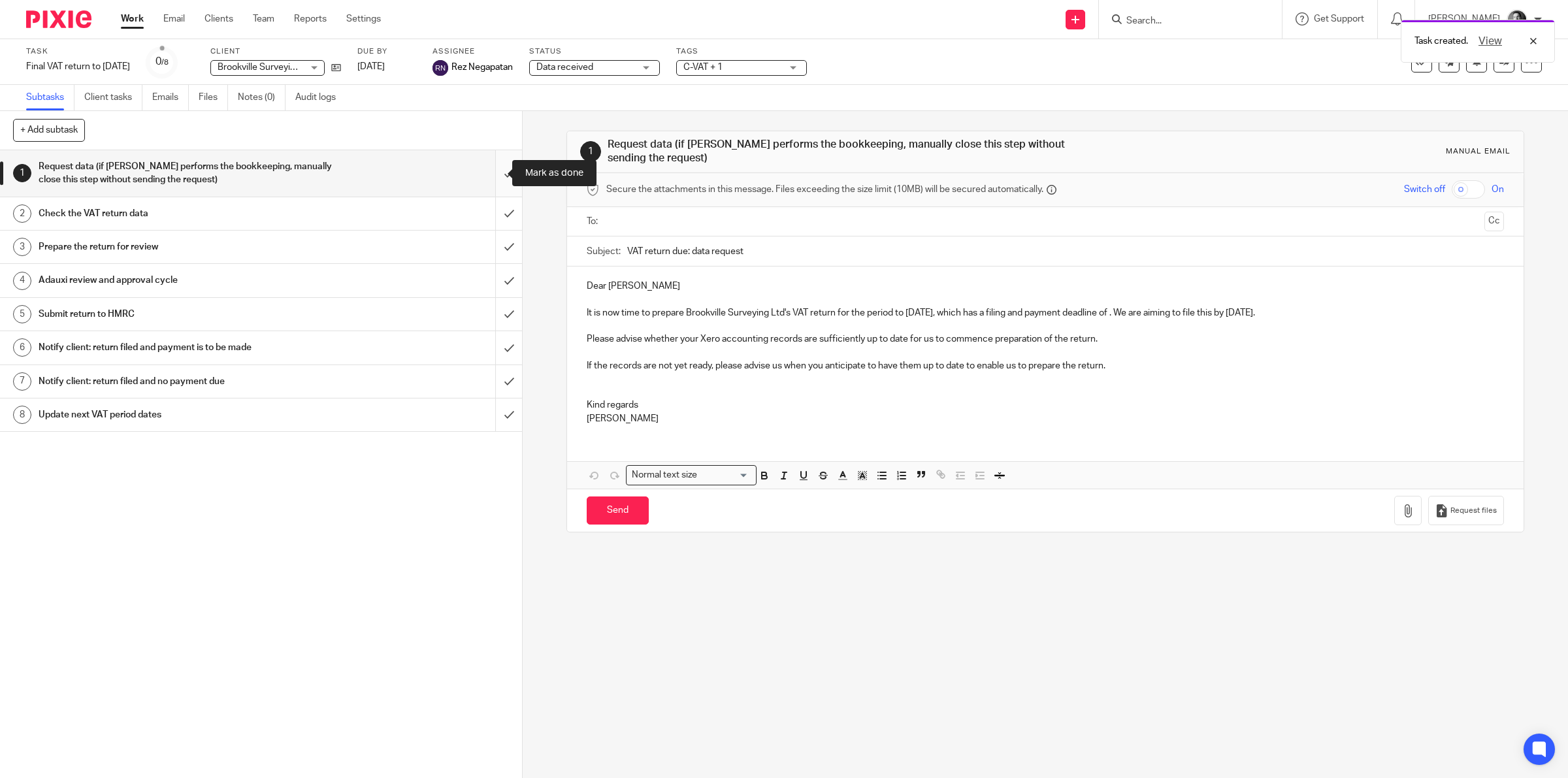
click at [489, 177] on input "submit" at bounding box center [261, 173] width 522 height 47
